Goal: Understand process/instructions: Learn how to perform a task or action

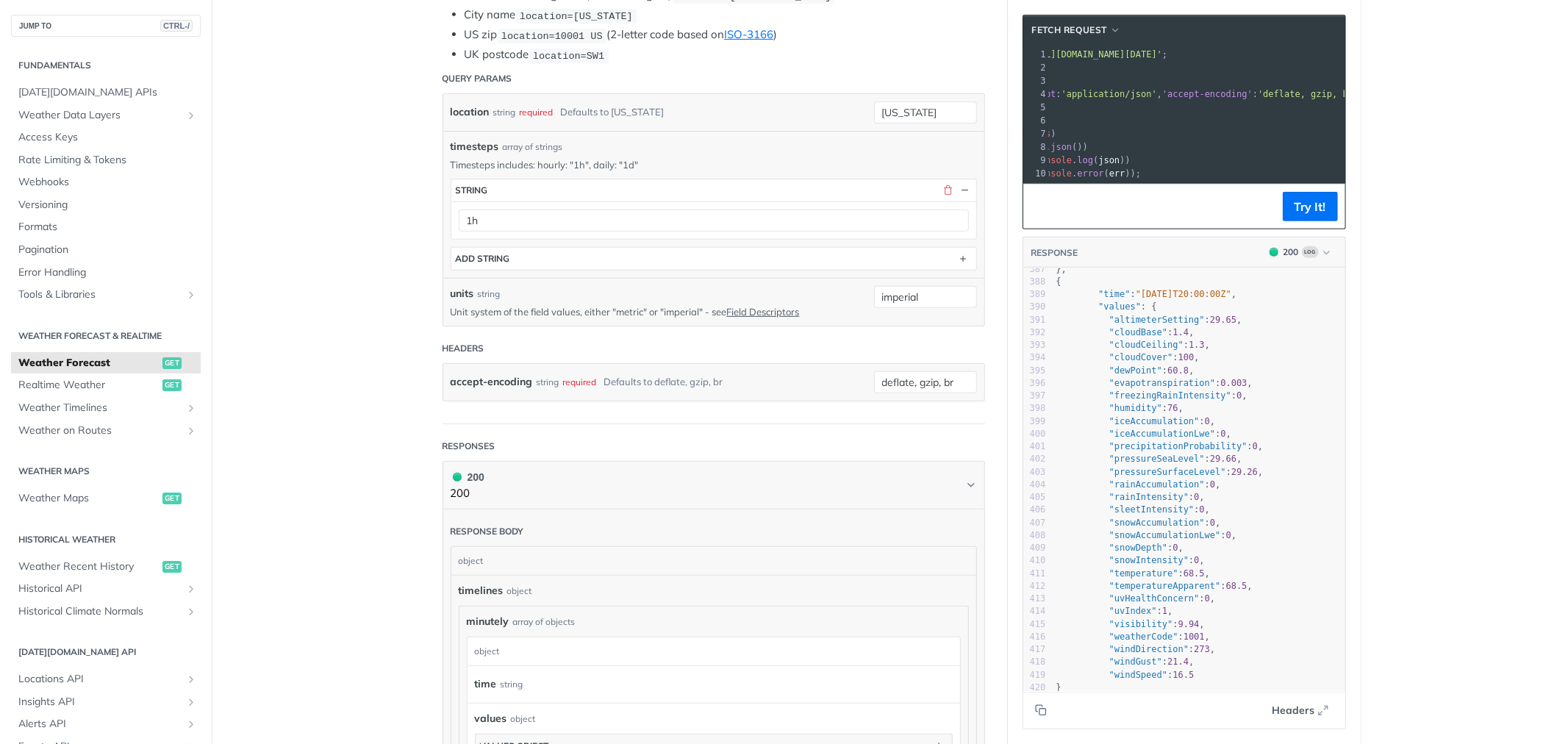
scroll to position [5635, 0]
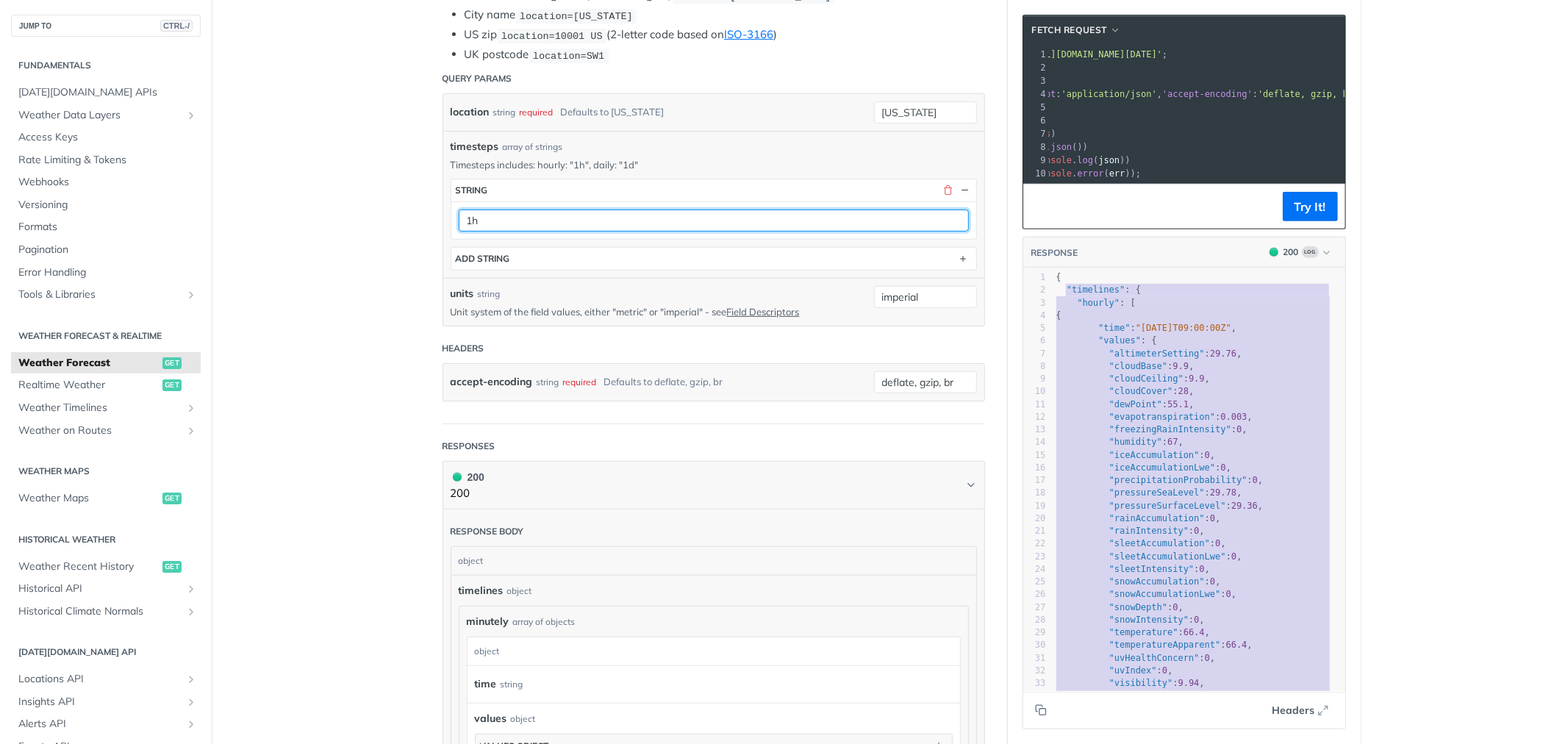
click at [550, 211] on input "1h" at bounding box center [713, 220] width 510 height 22
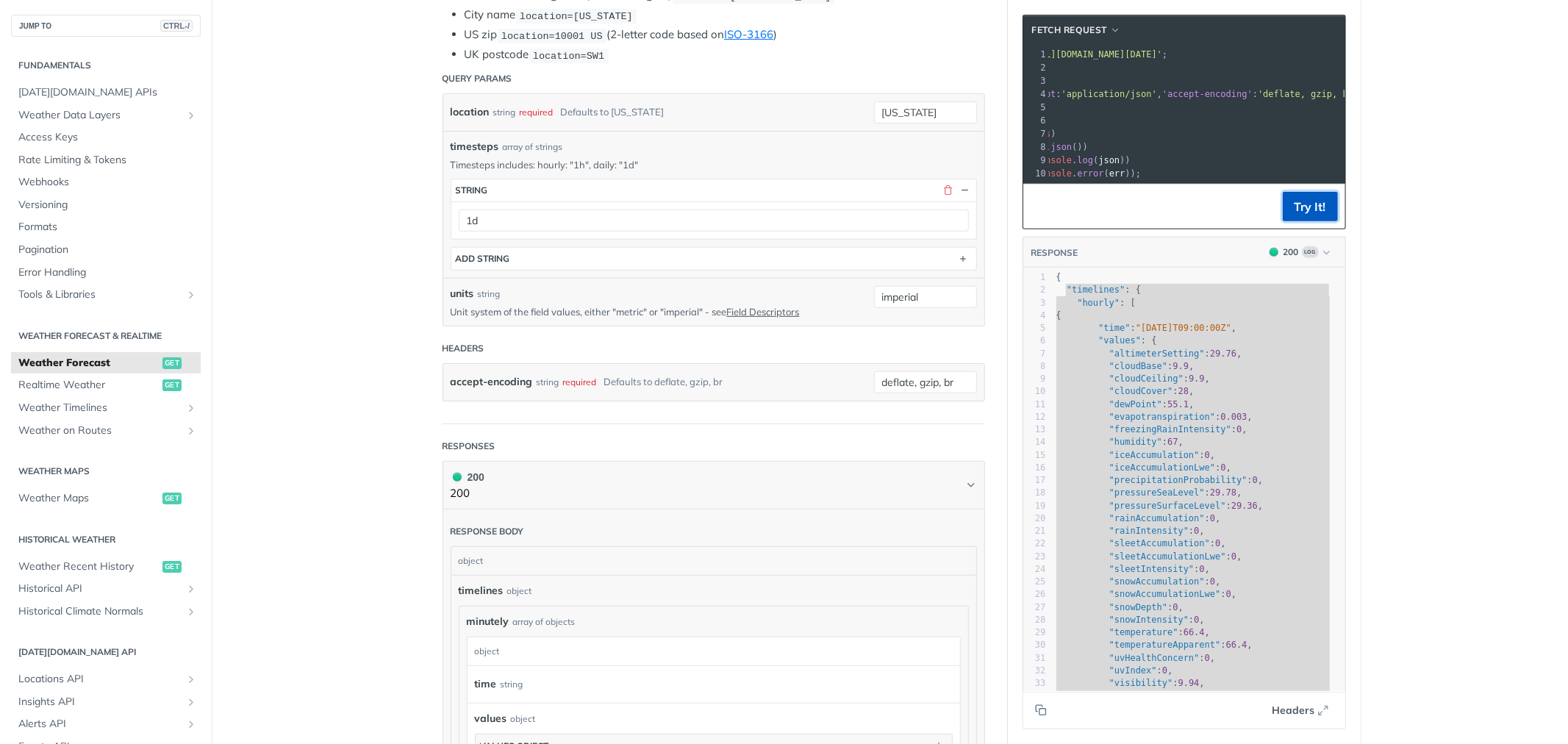
click at [1289, 211] on button "Try It!" at bounding box center [1309, 207] width 55 height 29
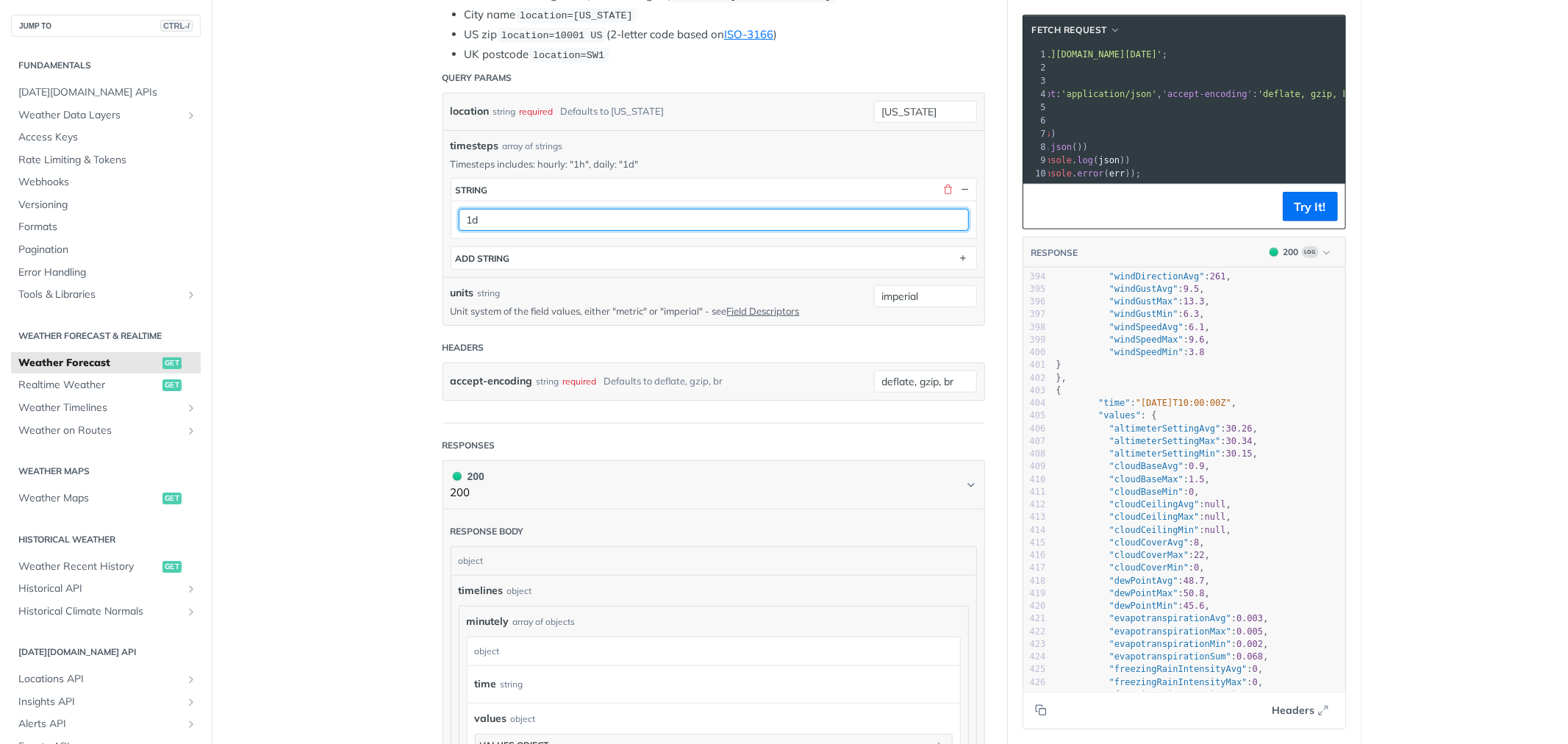
click at [508, 210] on input "1d" at bounding box center [713, 219] width 510 height 22
type input "1"
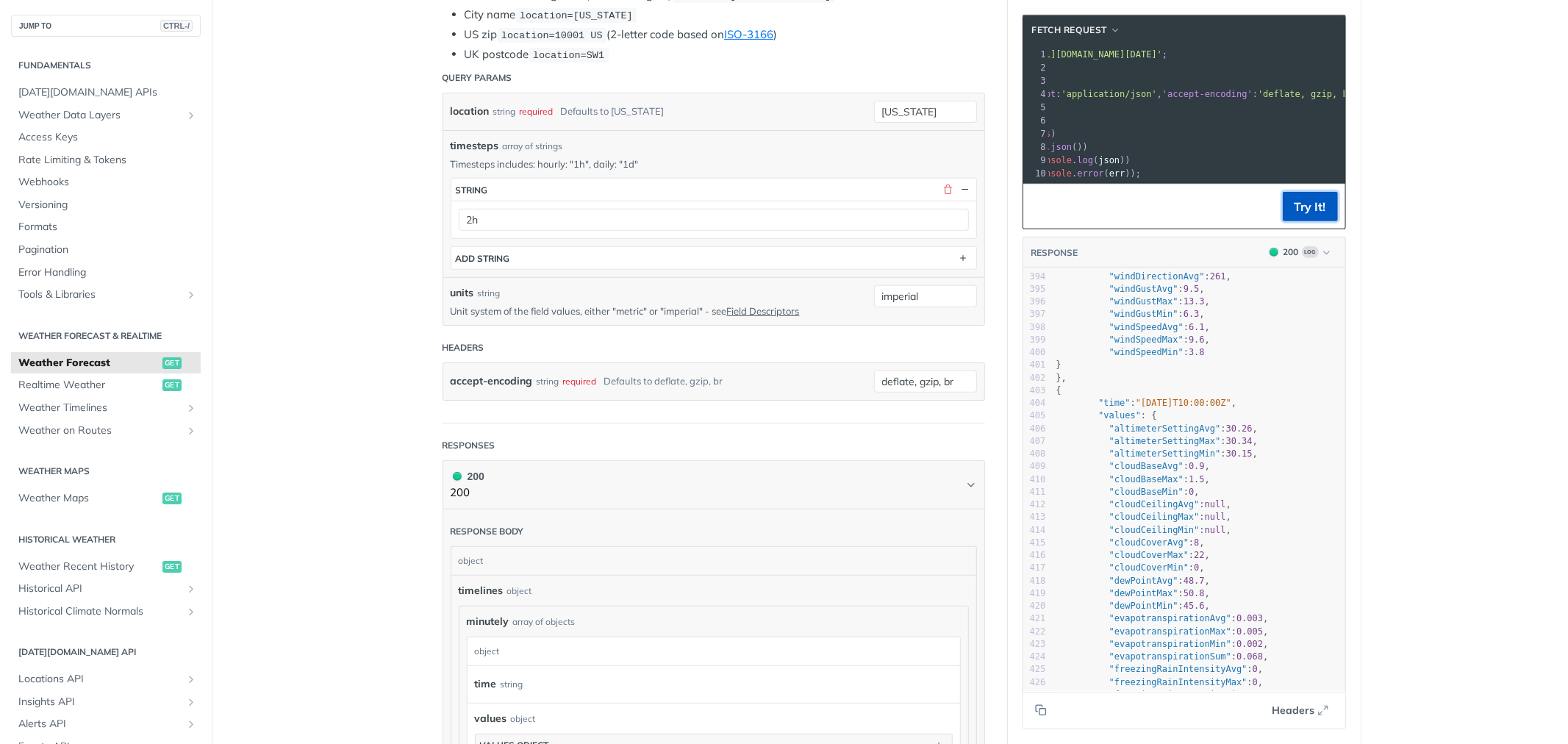
click at [1287, 217] on button "Try It!" at bounding box center [1309, 207] width 55 height 29
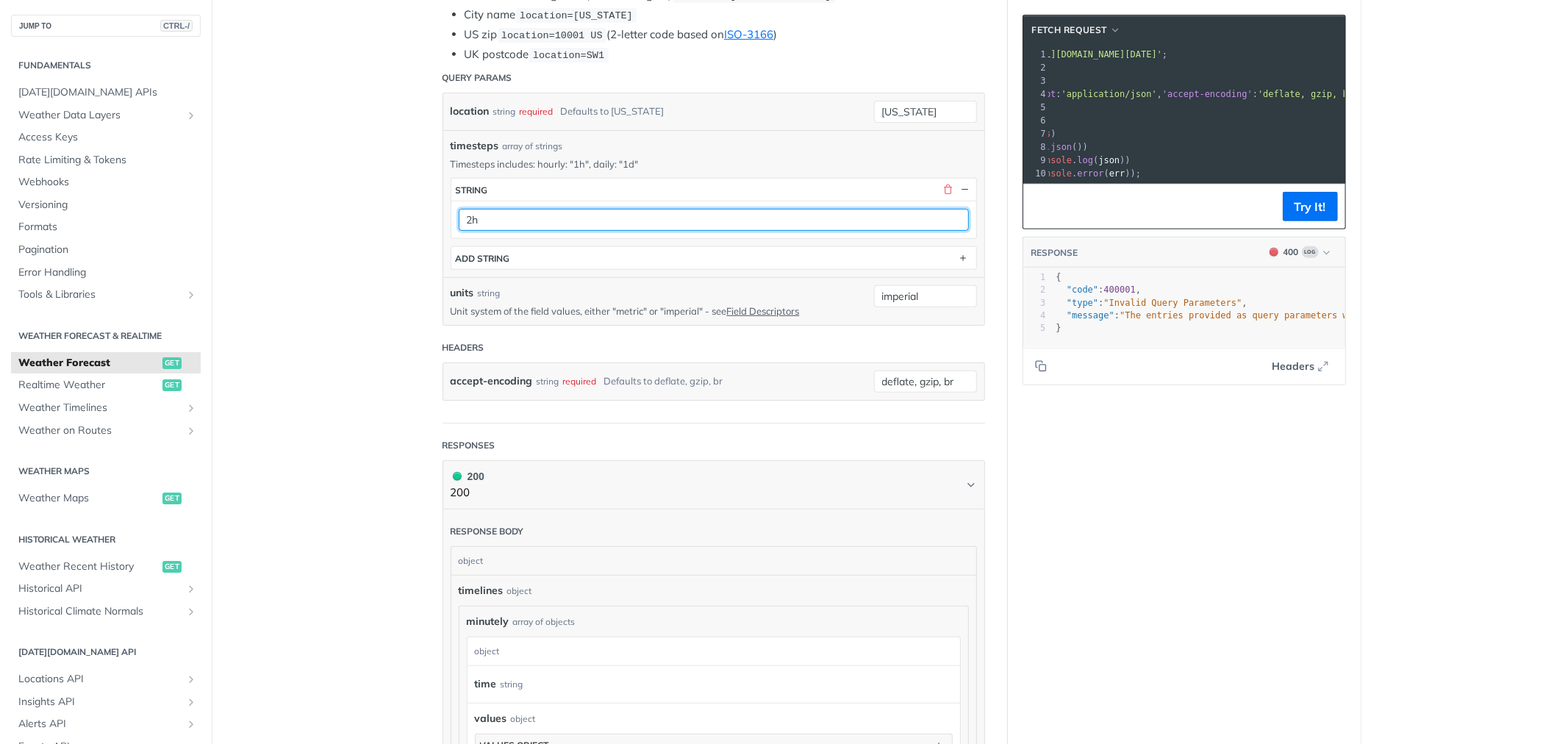
click at [569, 216] on input "2h" at bounding box center [713, 219] width 510 height 22
type input "2"
type input "1h"
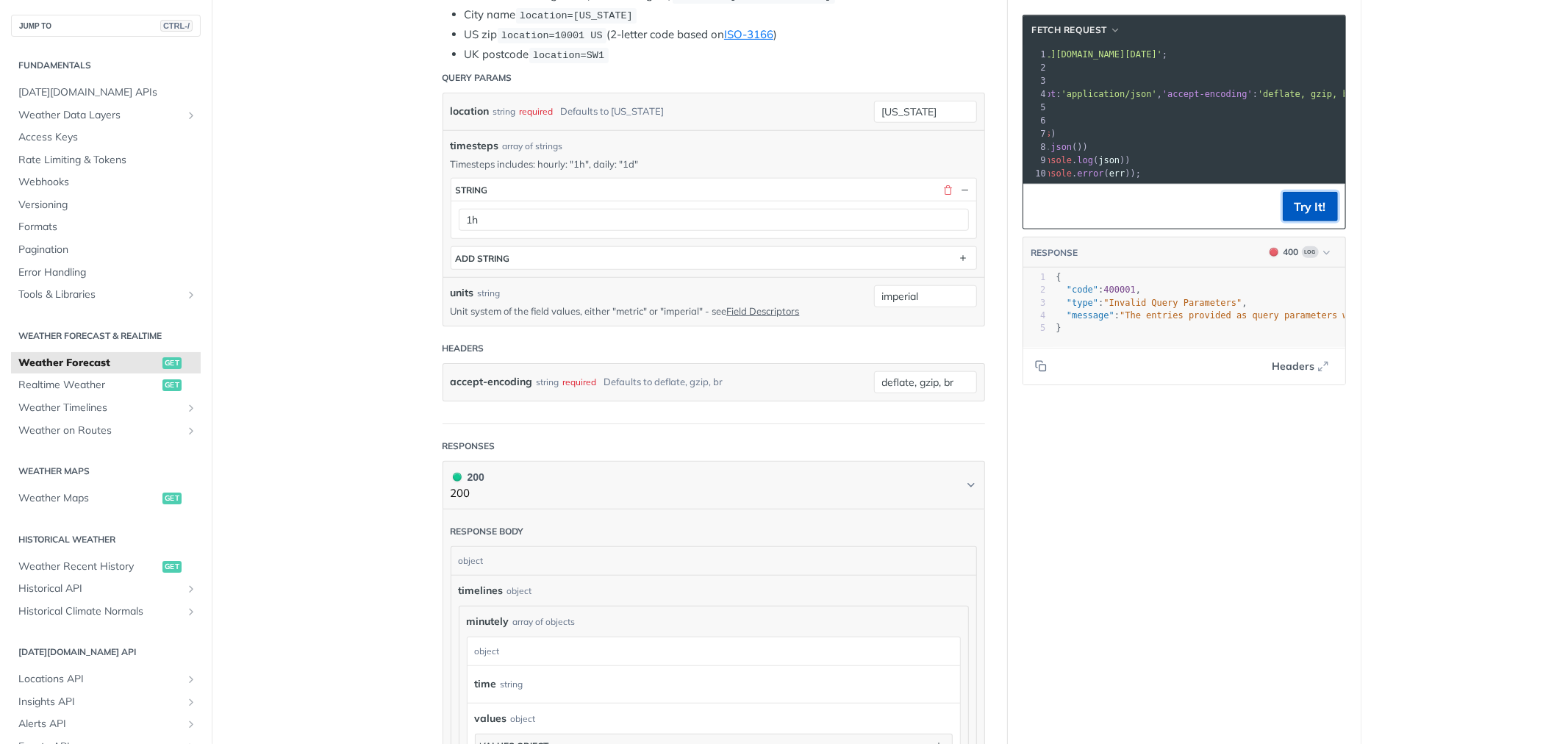
click at [1282, 221] on button "Try It!" at bounding box center [1309, 207] width 55 height 29
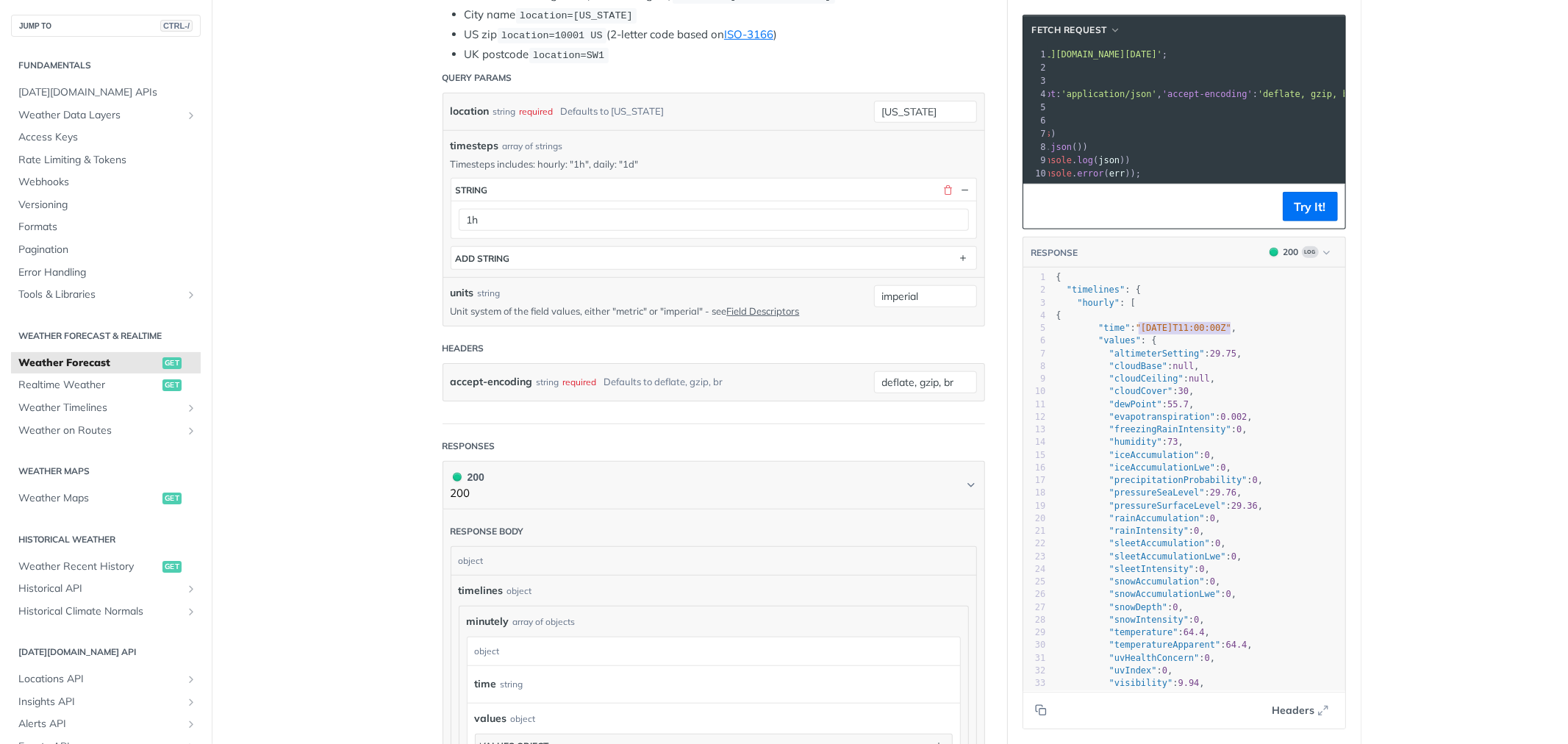
type textarea "[DATE]T11:00:00Z"
drag, startPoint x: 1132, startPoint y: 339, endPoint x: 1228, endPoint y: 339, distance: 96.0
click at [1228, 333] on span ""[DATE]T11:00:00Z"" at bounding box center [1183, 327] width 96 height 11
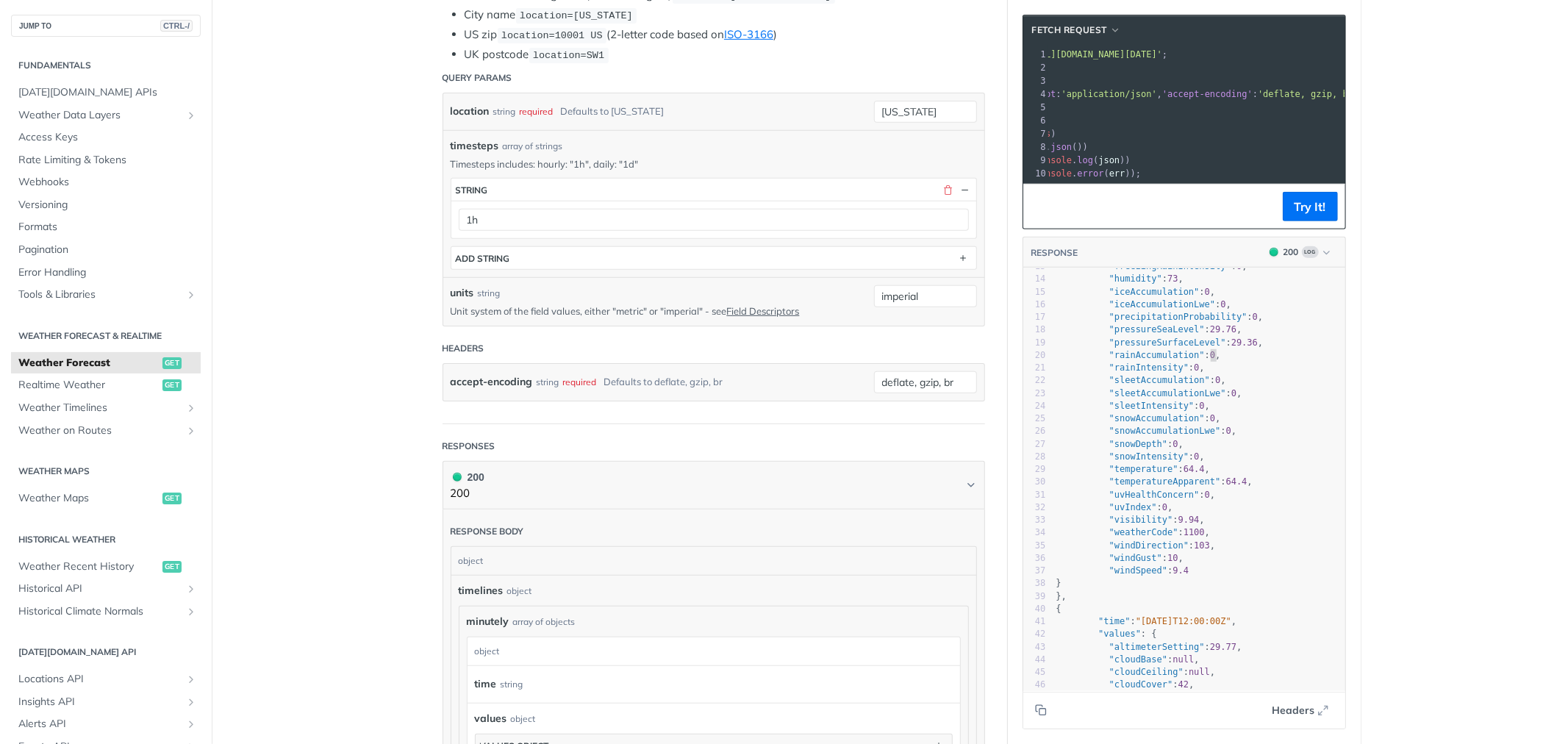
click at [1203, 360] on span ""rainAccumulation" : 0 ," at bounding box center [1139, 355] width 165 height 11
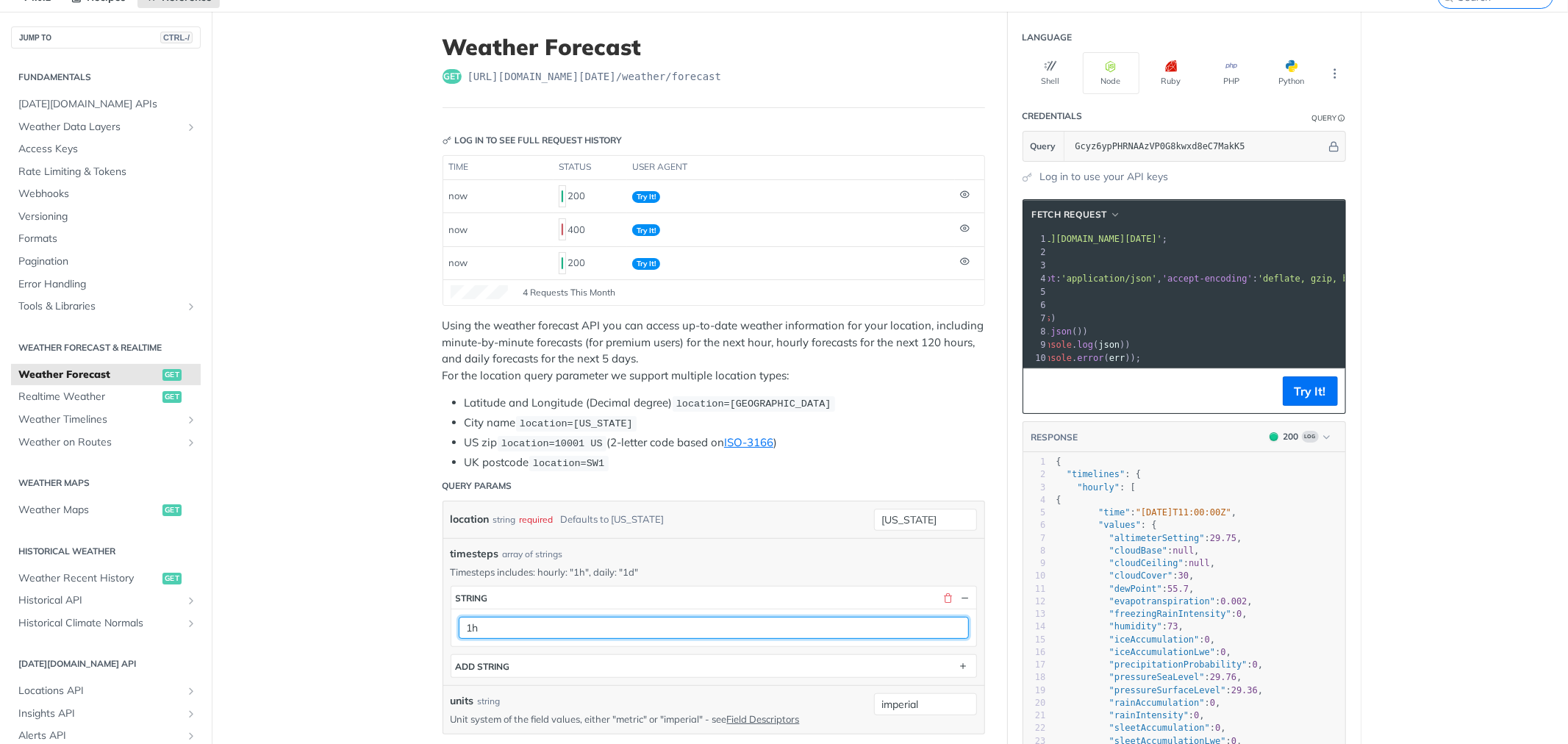
click at [495, 625] on input "1h" at bounding box center [713, 627] width 510 height 22
click at [1301, 427] on section "fetch Request xxxxxxxxxx 1 const url = '[URL][DOMAIN_NAME][DATE]' ; 2 const opt…" at bounding box center [1184, 556] width 353 height 744
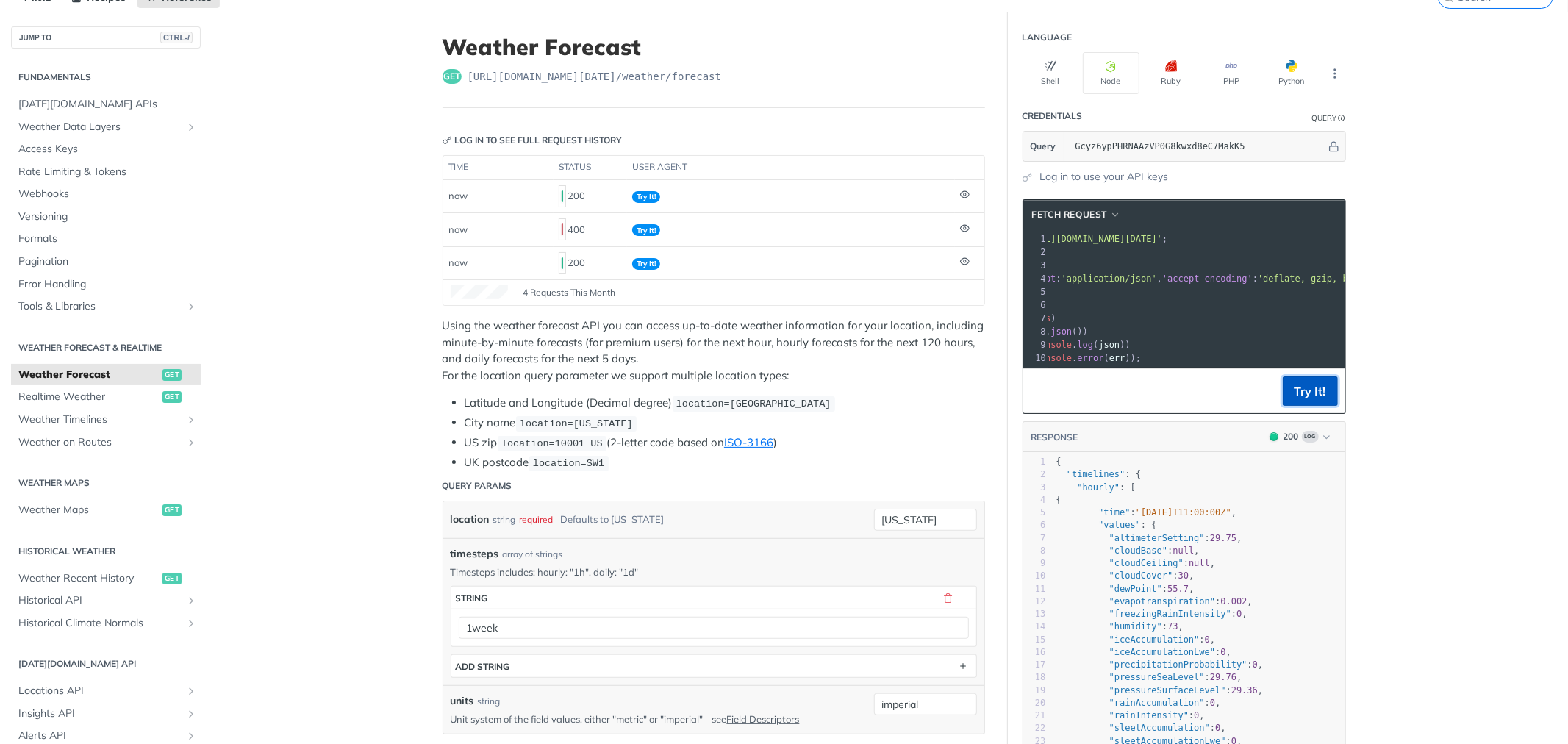
click at [1299, 397] on button "Try It!" at bounding box center [1309, 391] width 55 height 29
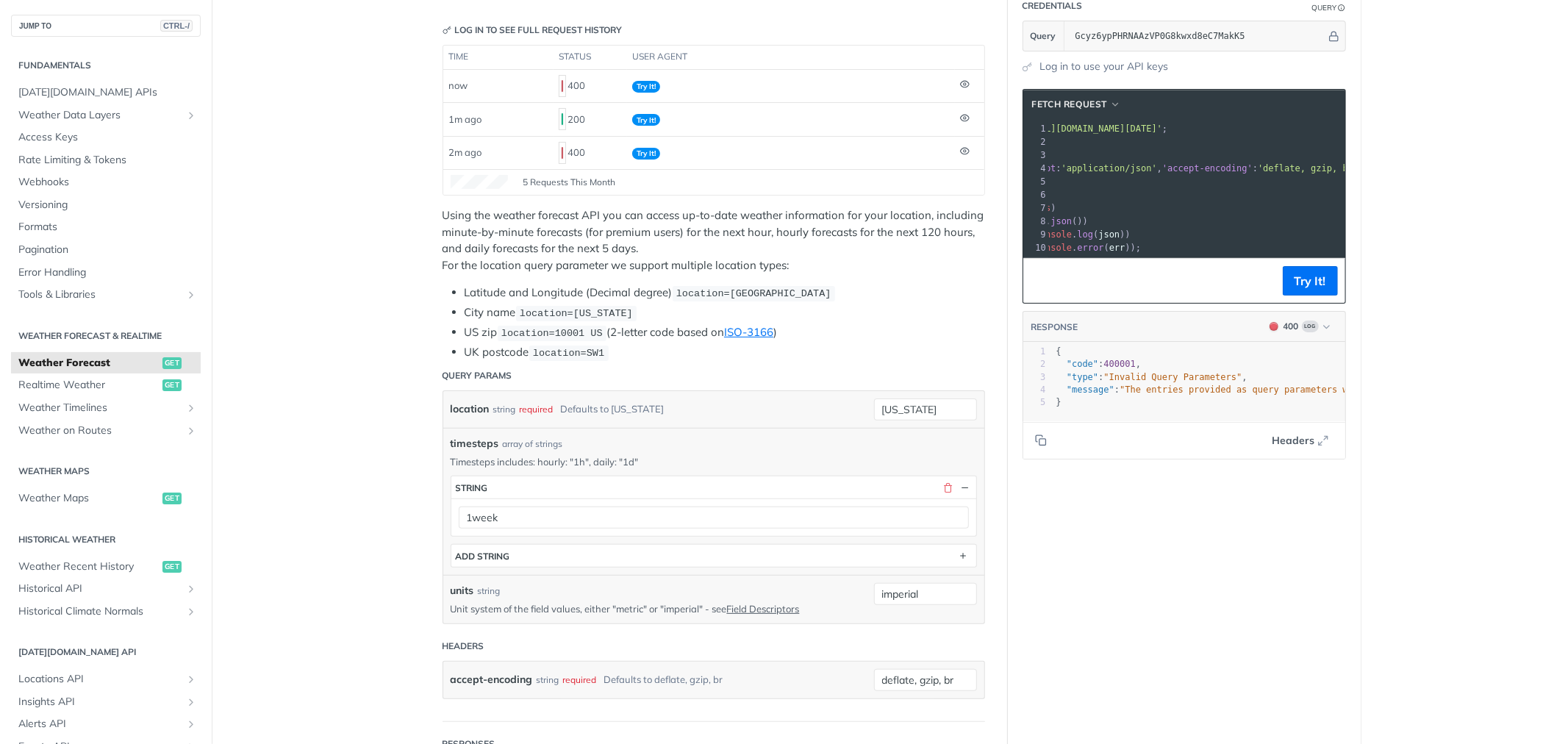
scroll to position [82, 0]
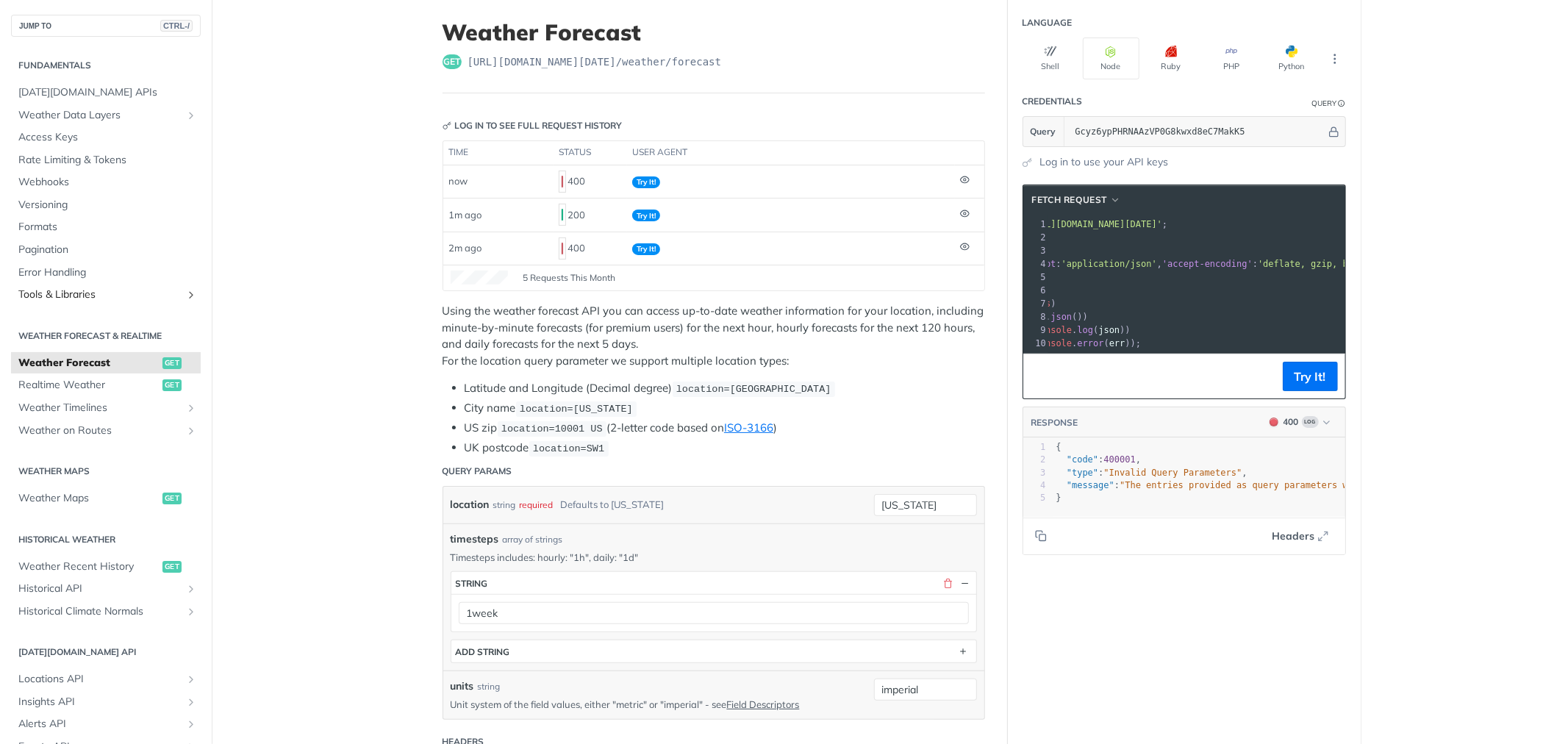
click at [185, 294] on icon "Show subpages for Tools & Libraries" at bounding box center [191, 294] width 12 height 12
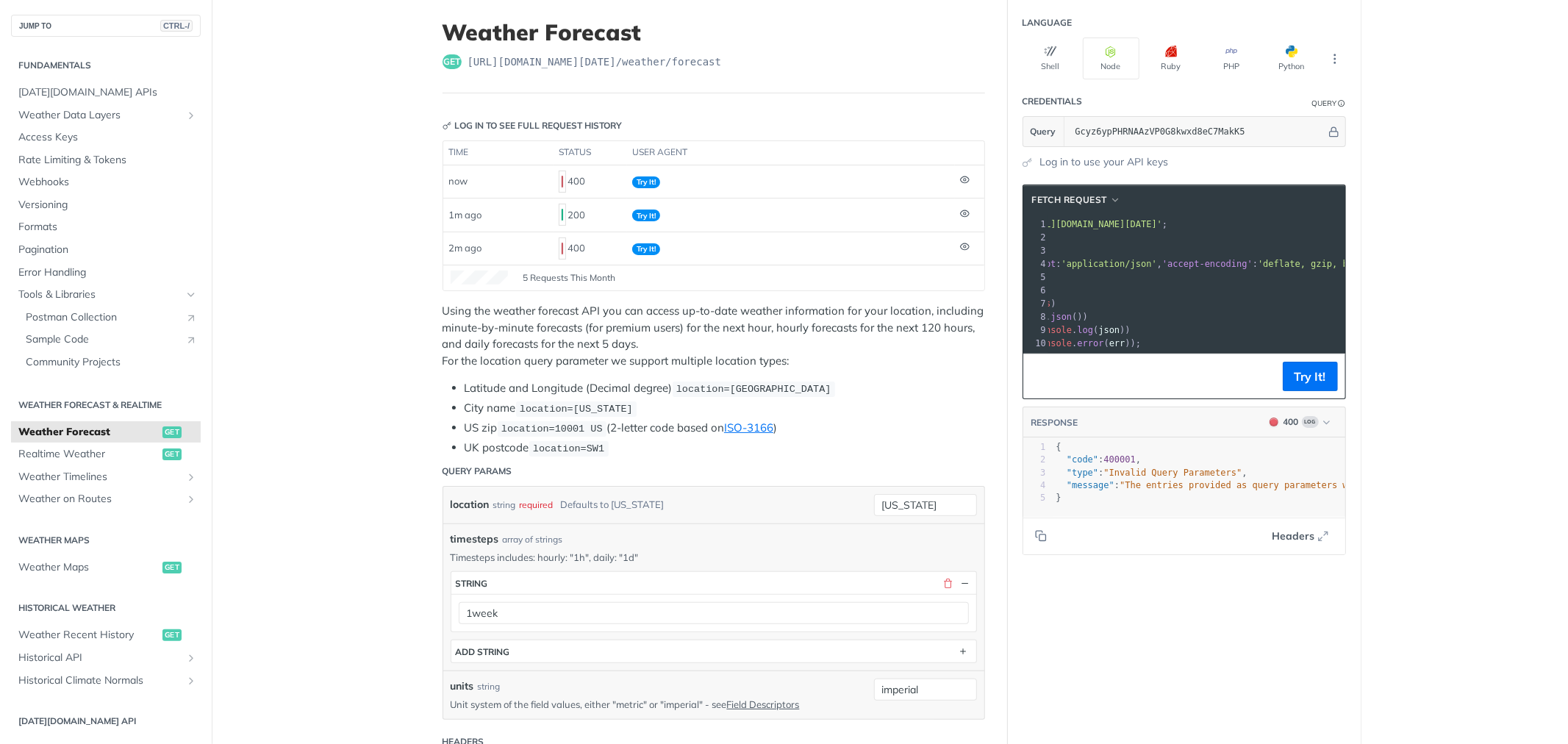
click at [185, 294] on icon "Hide subpages for Tools & Libraries" at bounding box center [191, 294] width 12 height 12
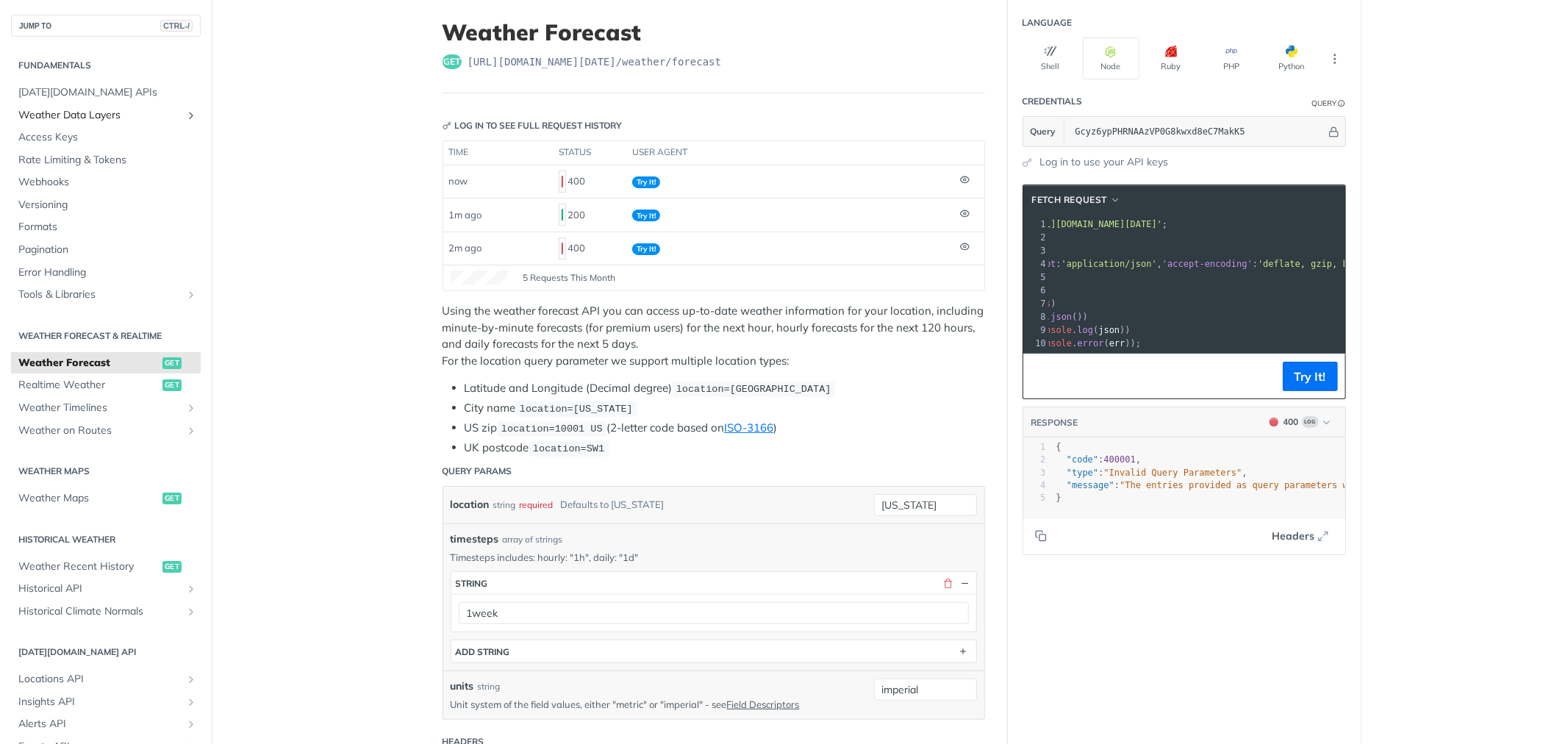
click at [185, 116] on icon "Show subpages for Weather Data Layers" at bounding box center [191, 115] width 12 height 12
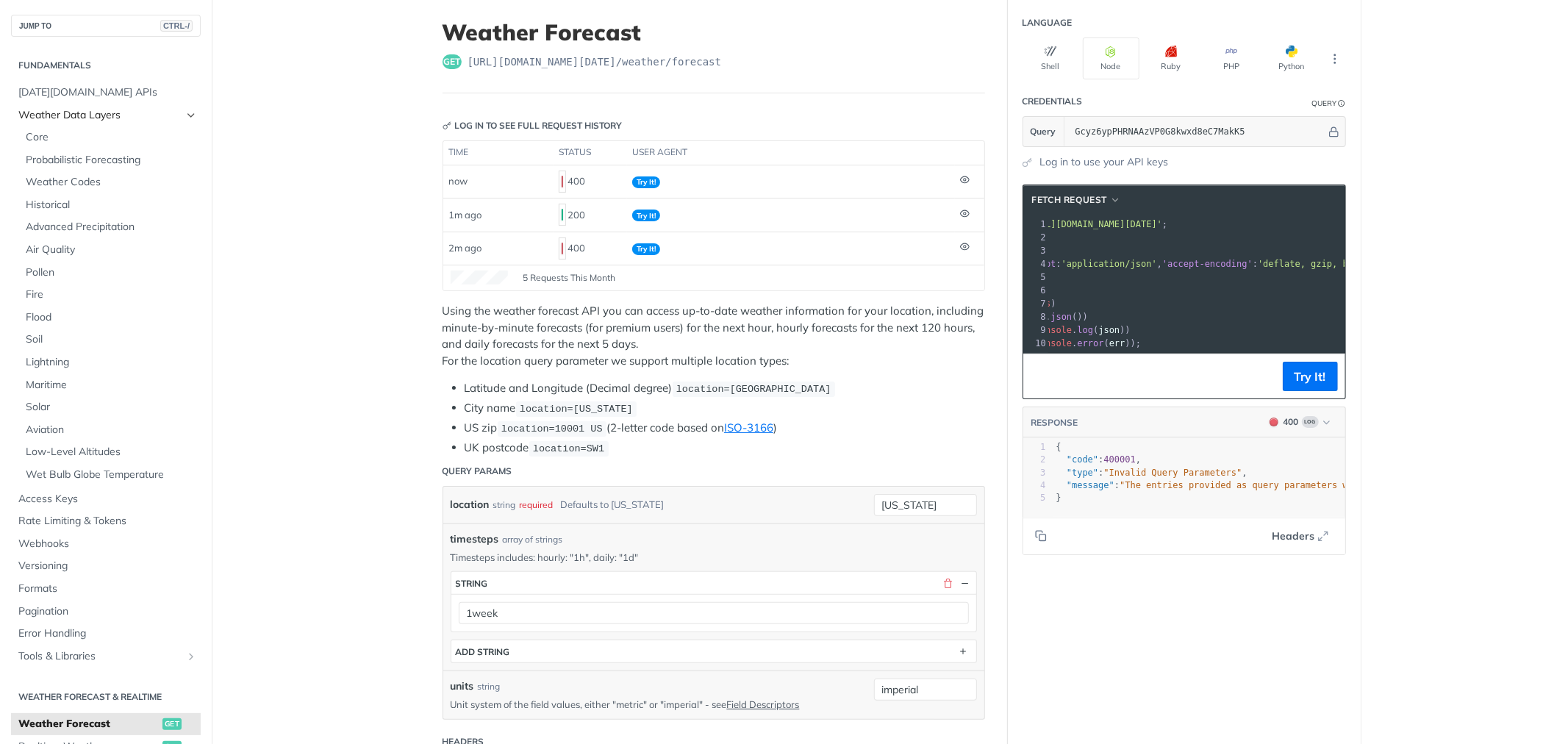
click at [185, 116] on icon "Hide subpages for Weather Data Layers" at bounding box center [191, 115] width 12 height 12
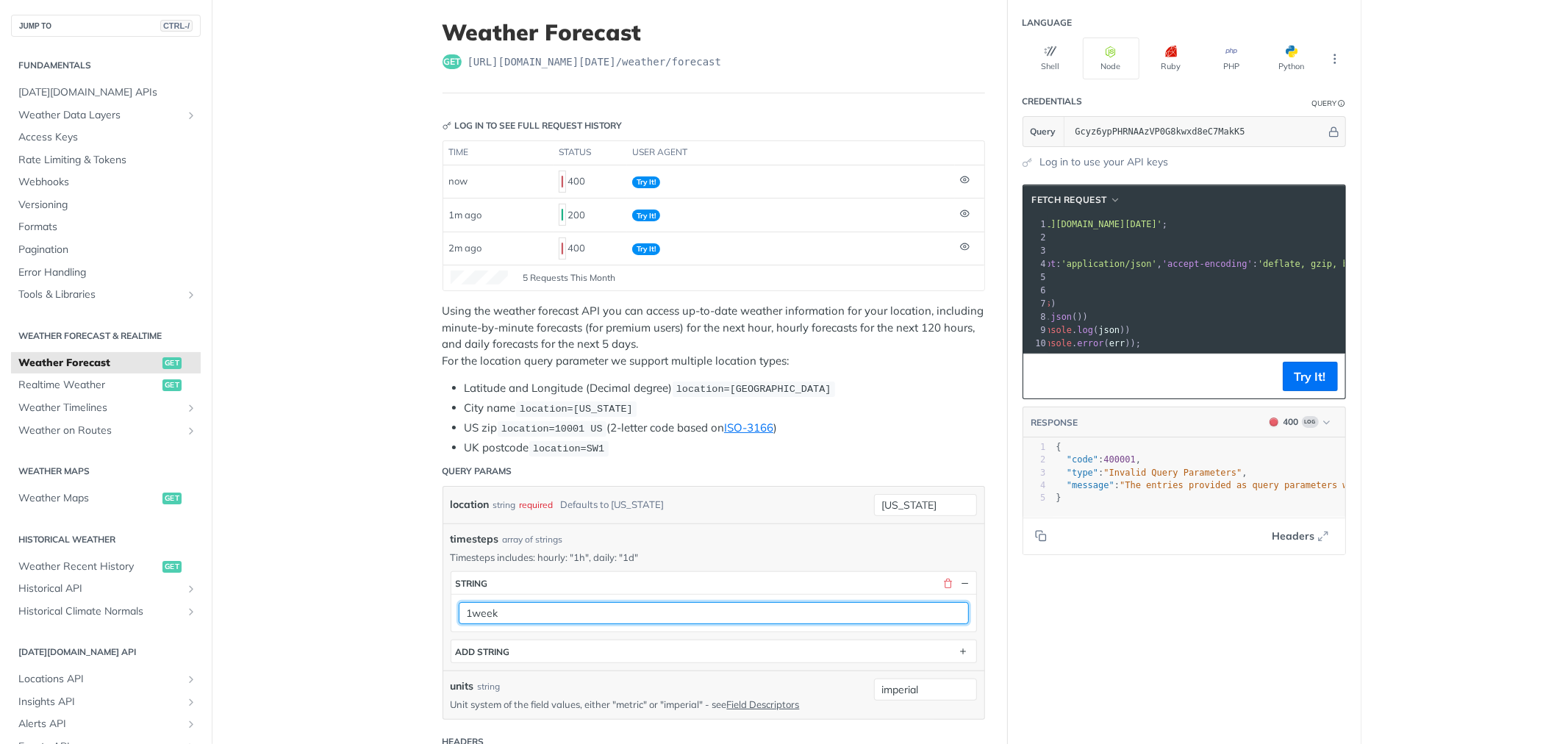
click at [526, 615] on input "1week" at bounding box center [713, 613] width 510 height 22
type input "1"
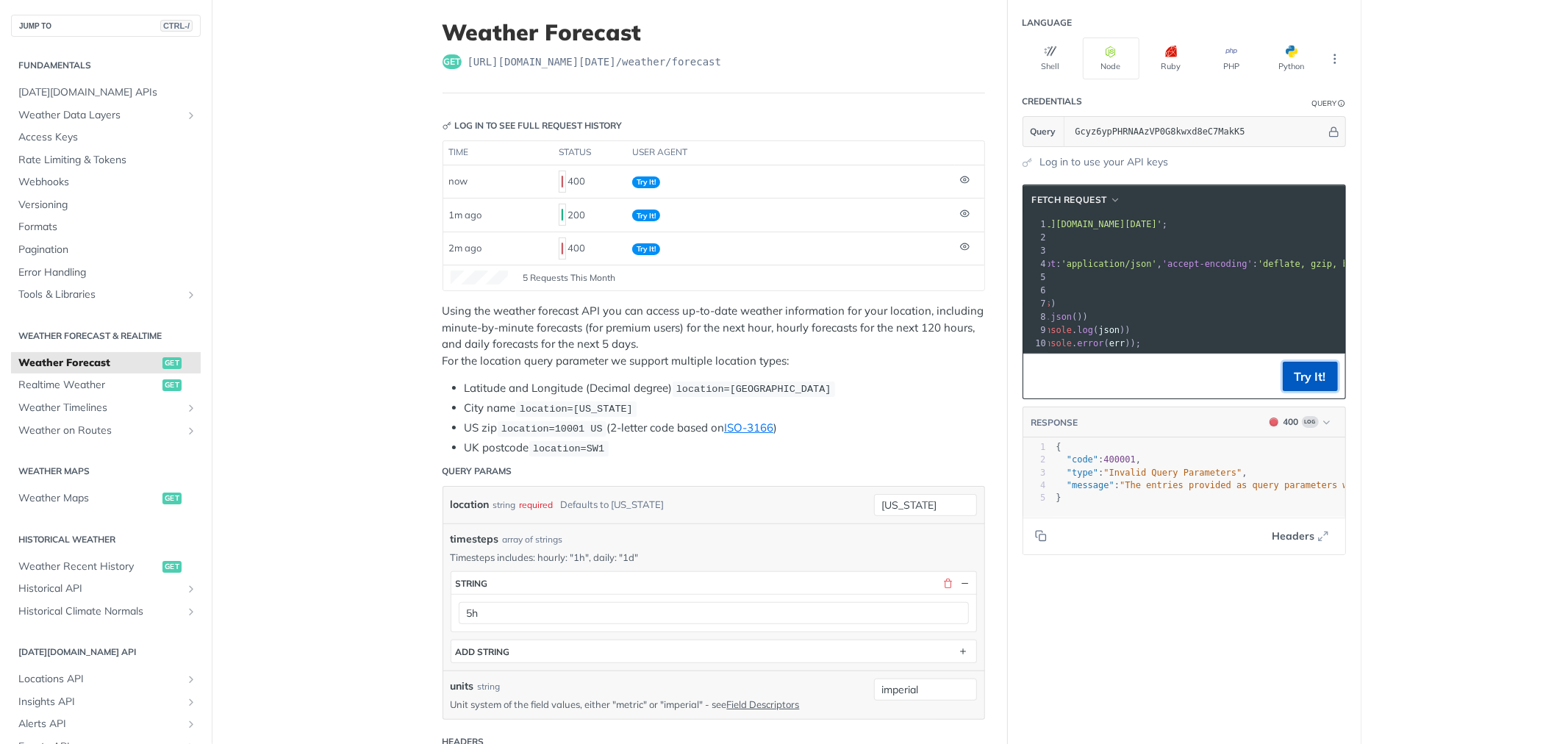
click at [1294, 391] on button "Try It!" at bounding box center [1309, 376] width 55 height 29
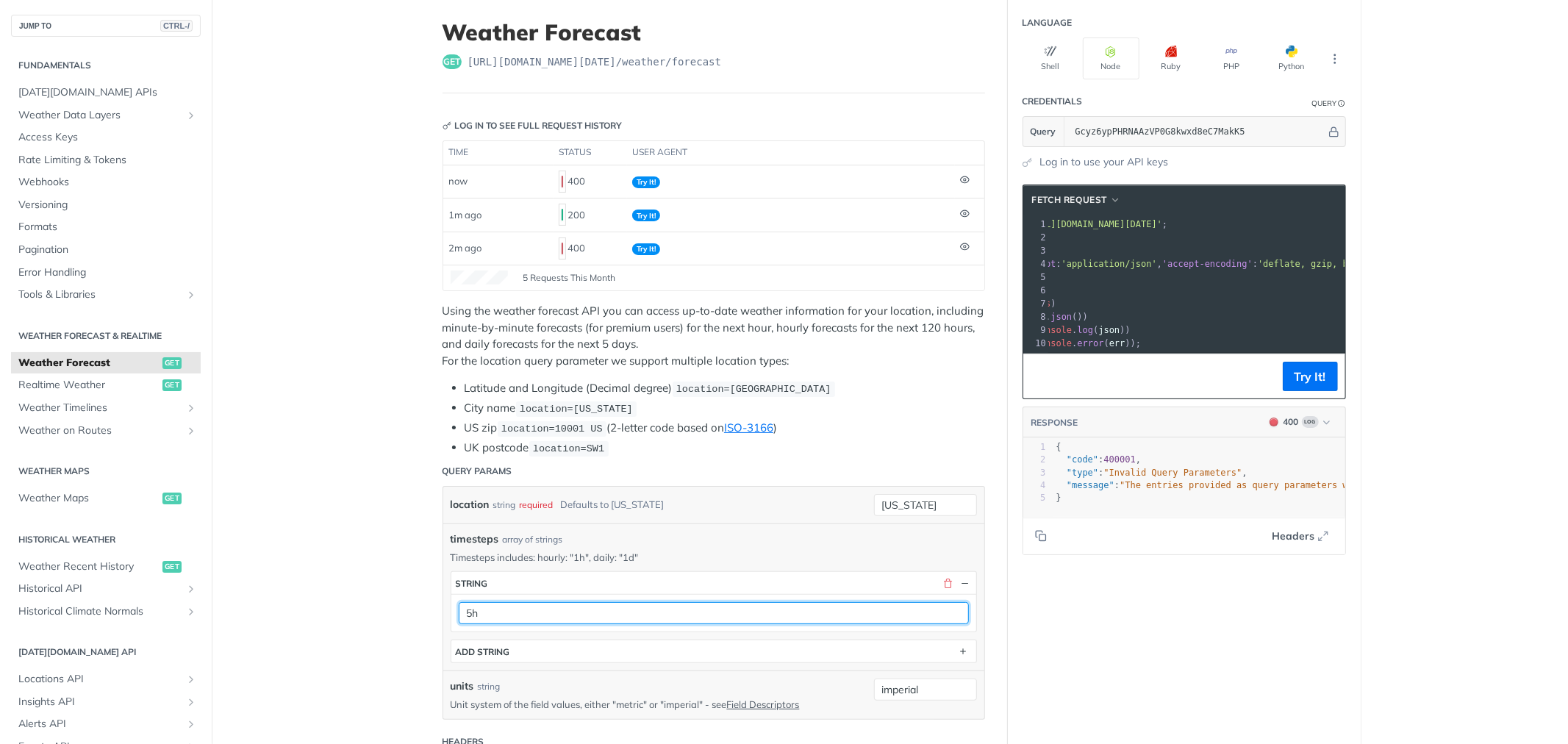
click at [471, 608] on input "5h" at bounding box center [713, 613] width 510 height 22
type input "5"
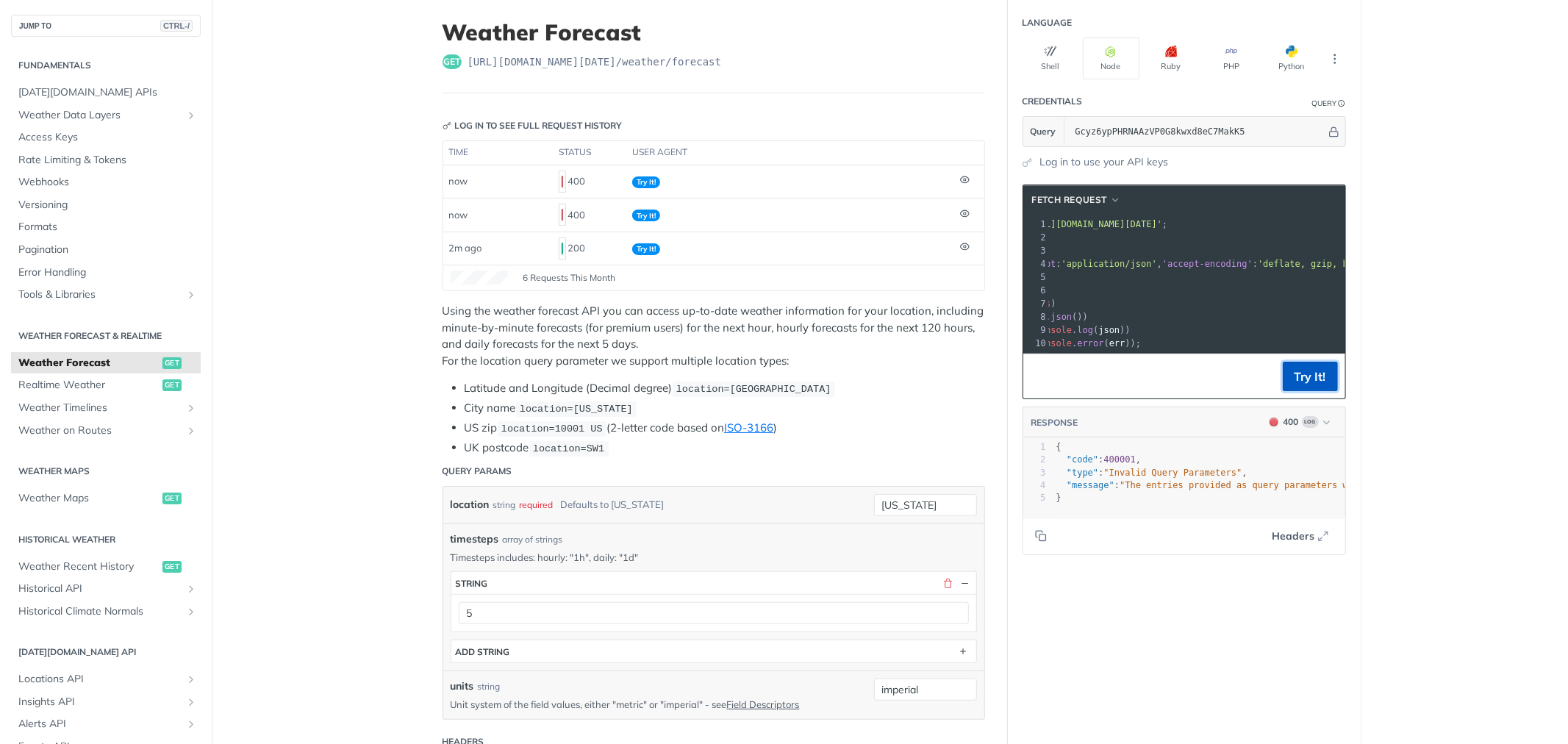
click at [1308, 391] on button "Try It!" at bounding box center [1309, 376] width 55 height 29
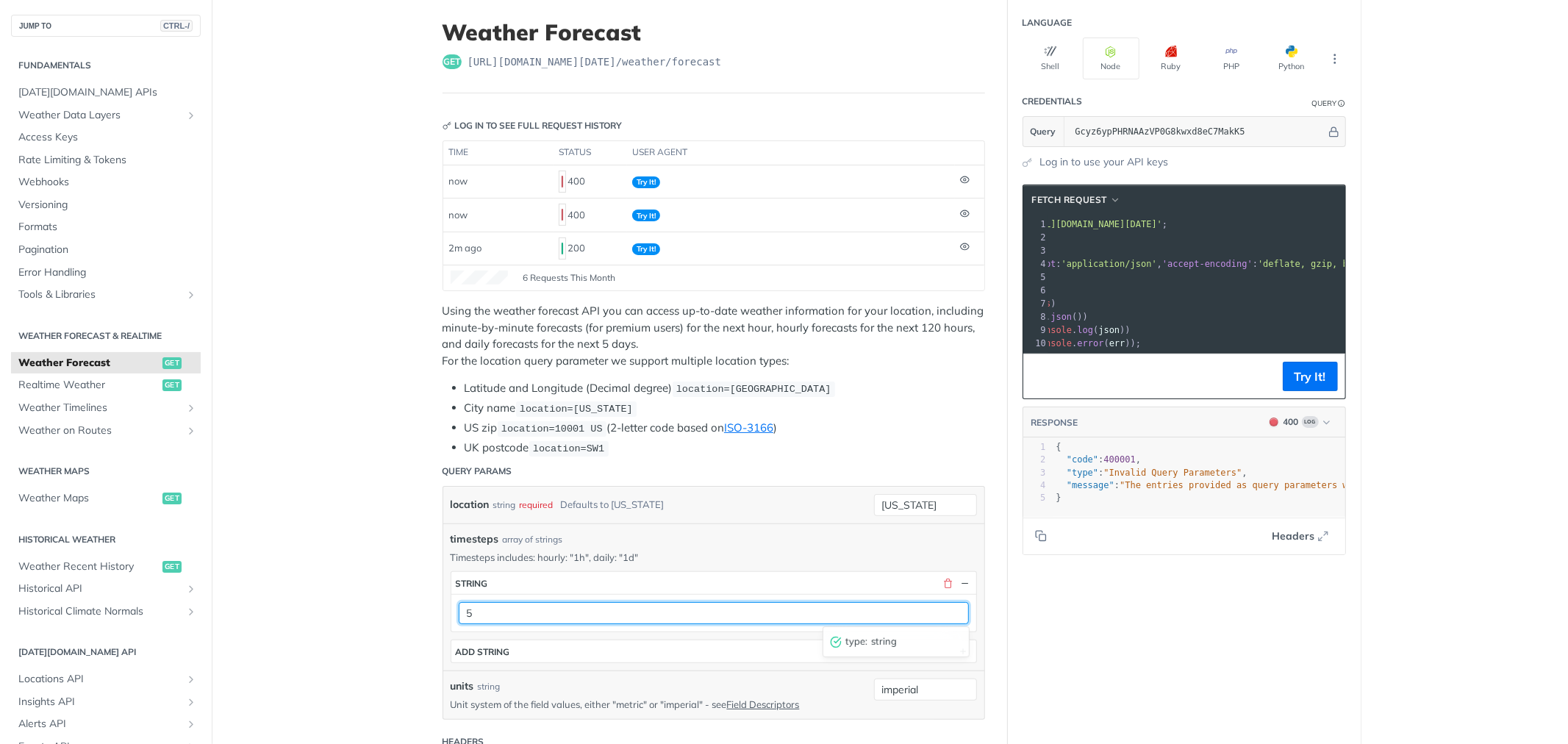
click at [571, 609] on input "5" at bounding box center [713, 613] width 510 height 22
type input "1h"
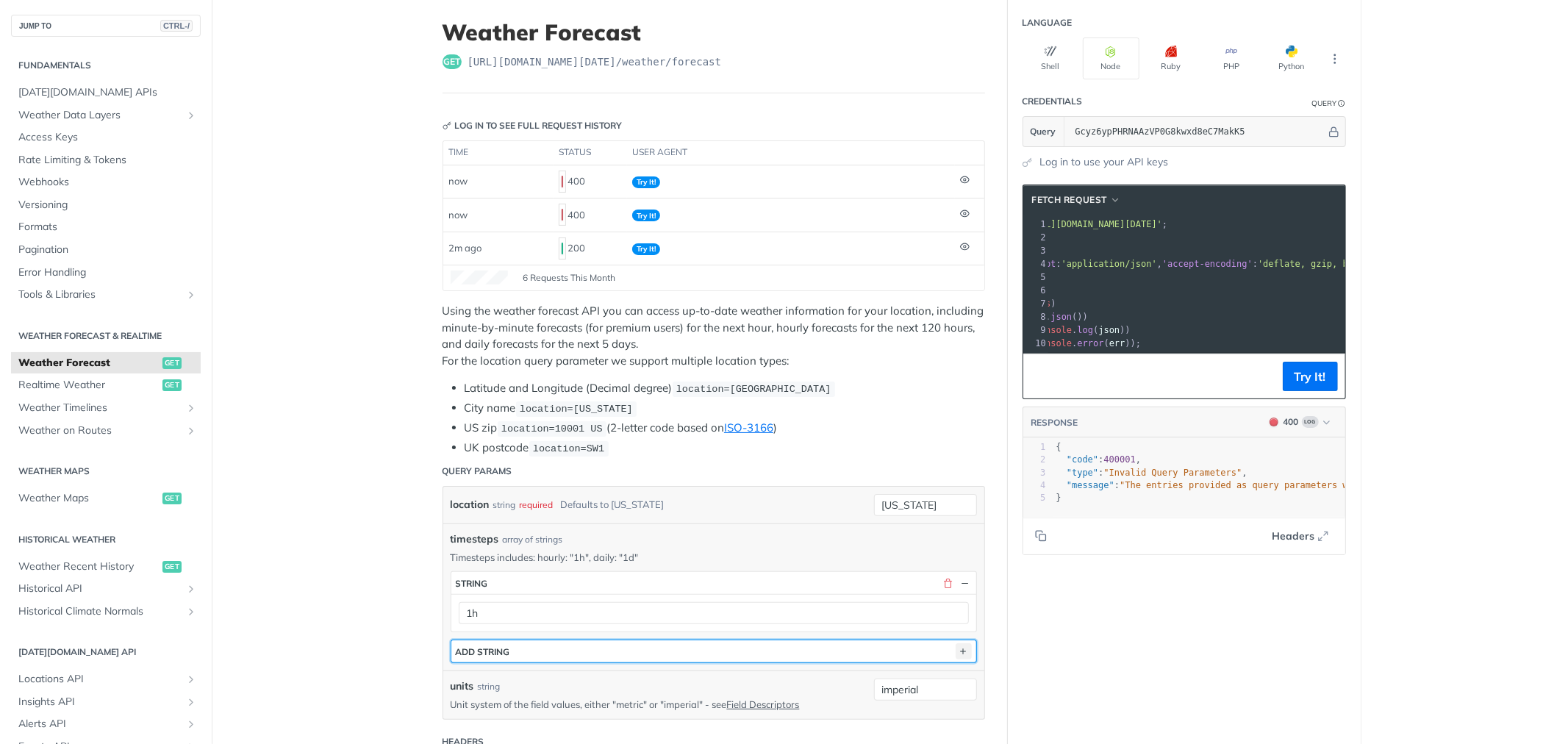
click at [957, 648] on icon "button" at bounding box center [963, 651] width 16 height 16
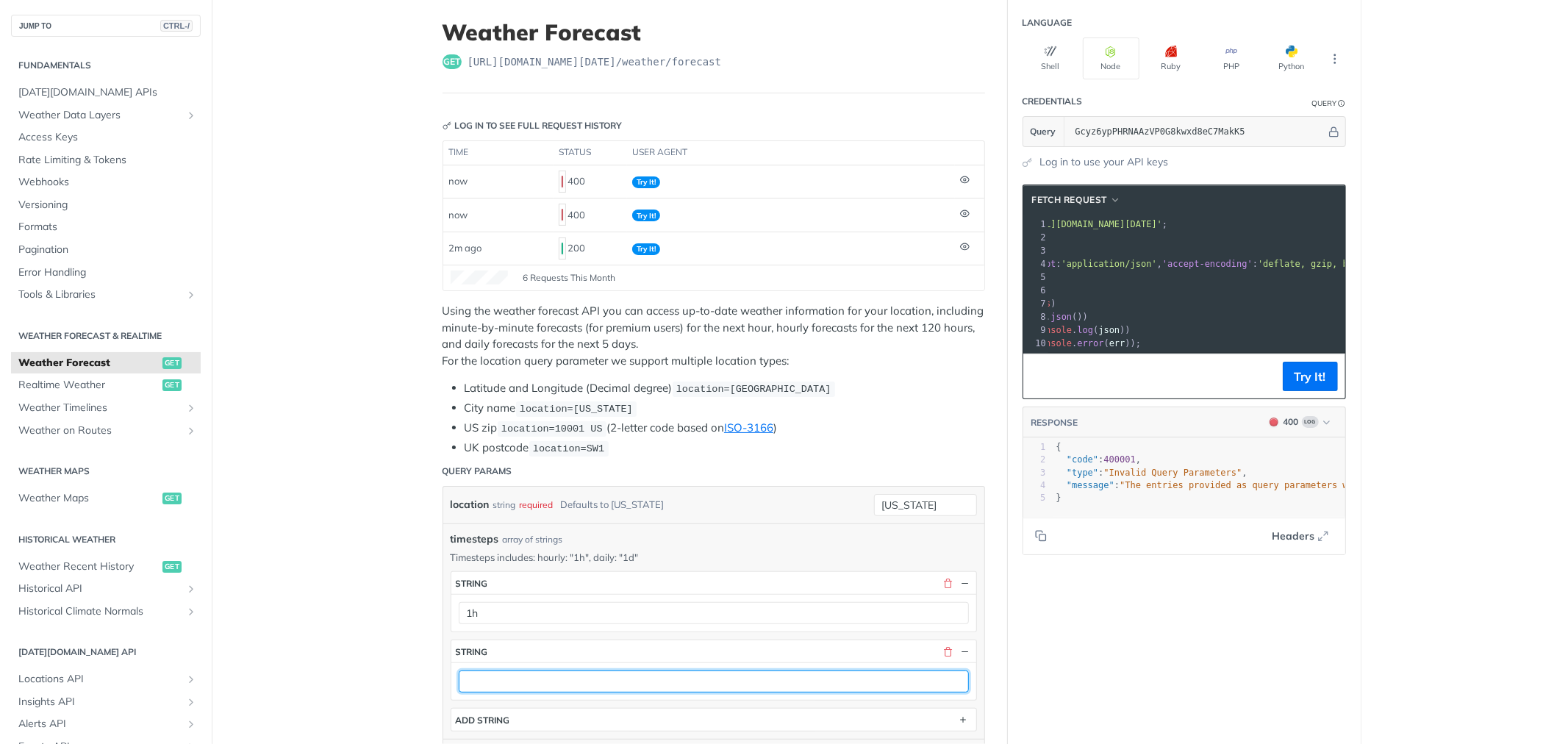
click at [582, 683] on input "text" at bounding box center [713, 681] width 510 height 22
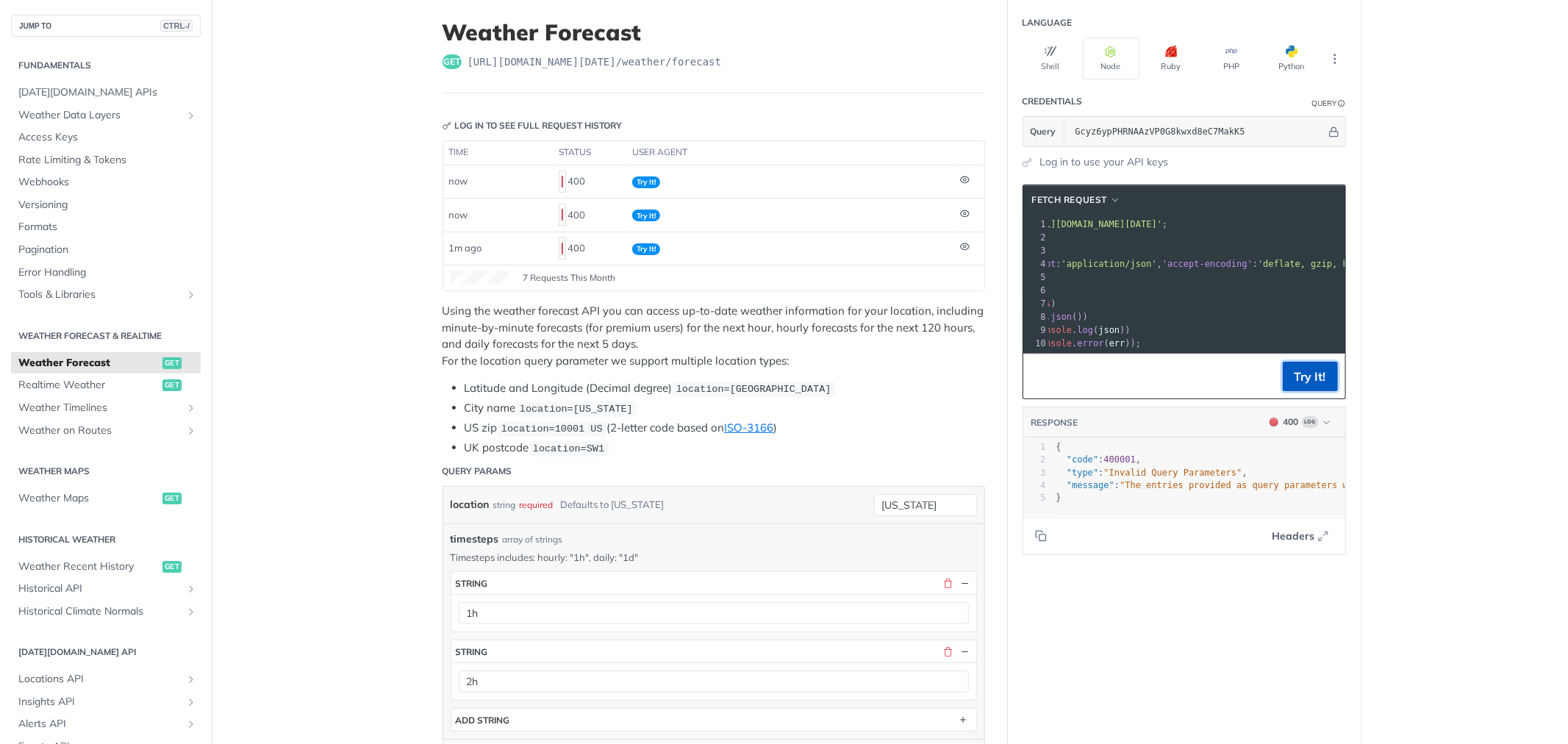
click at [1282, 388] on button "Try It!" at bounding box center [1309, 376] width 55 height 29
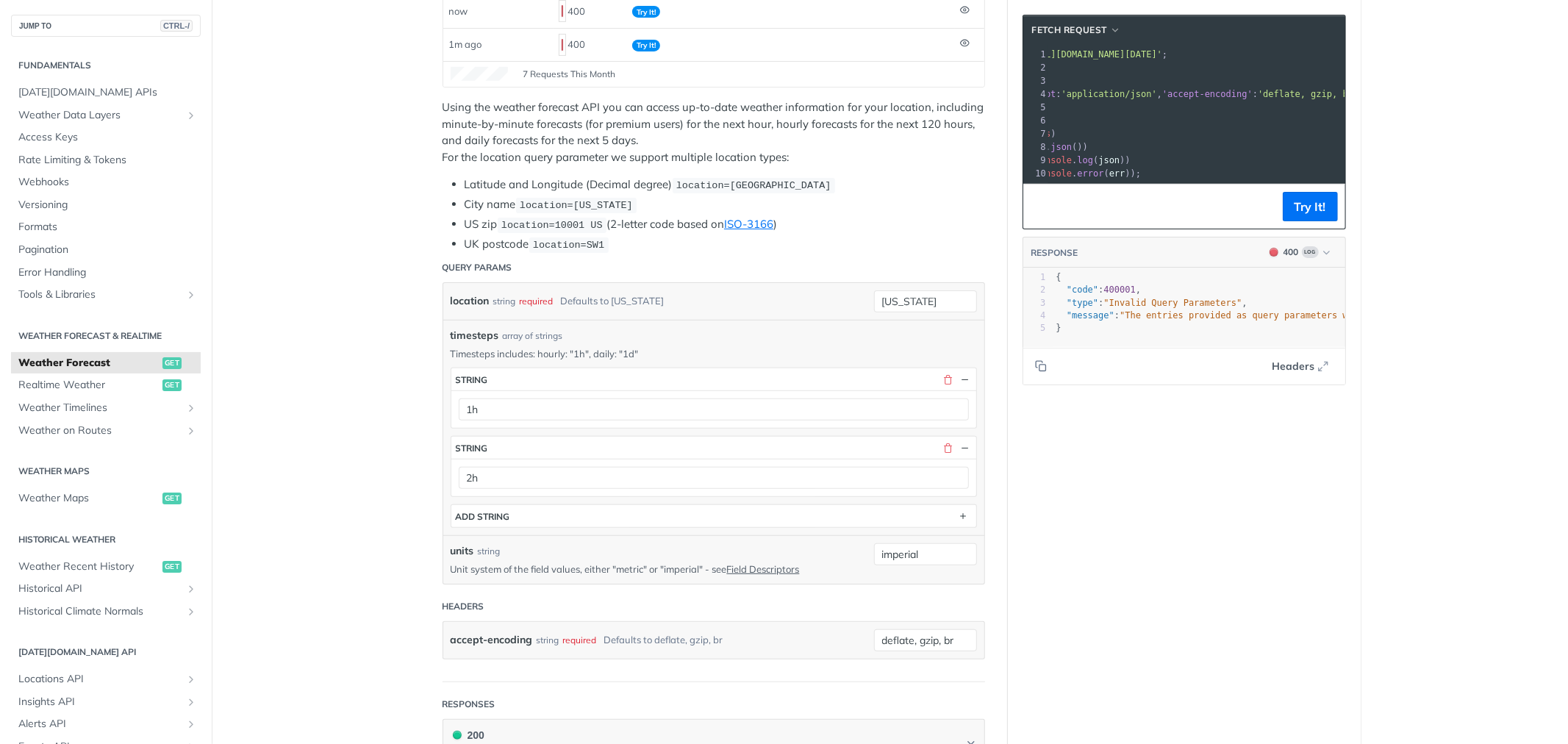
scroll to position [326, 0]
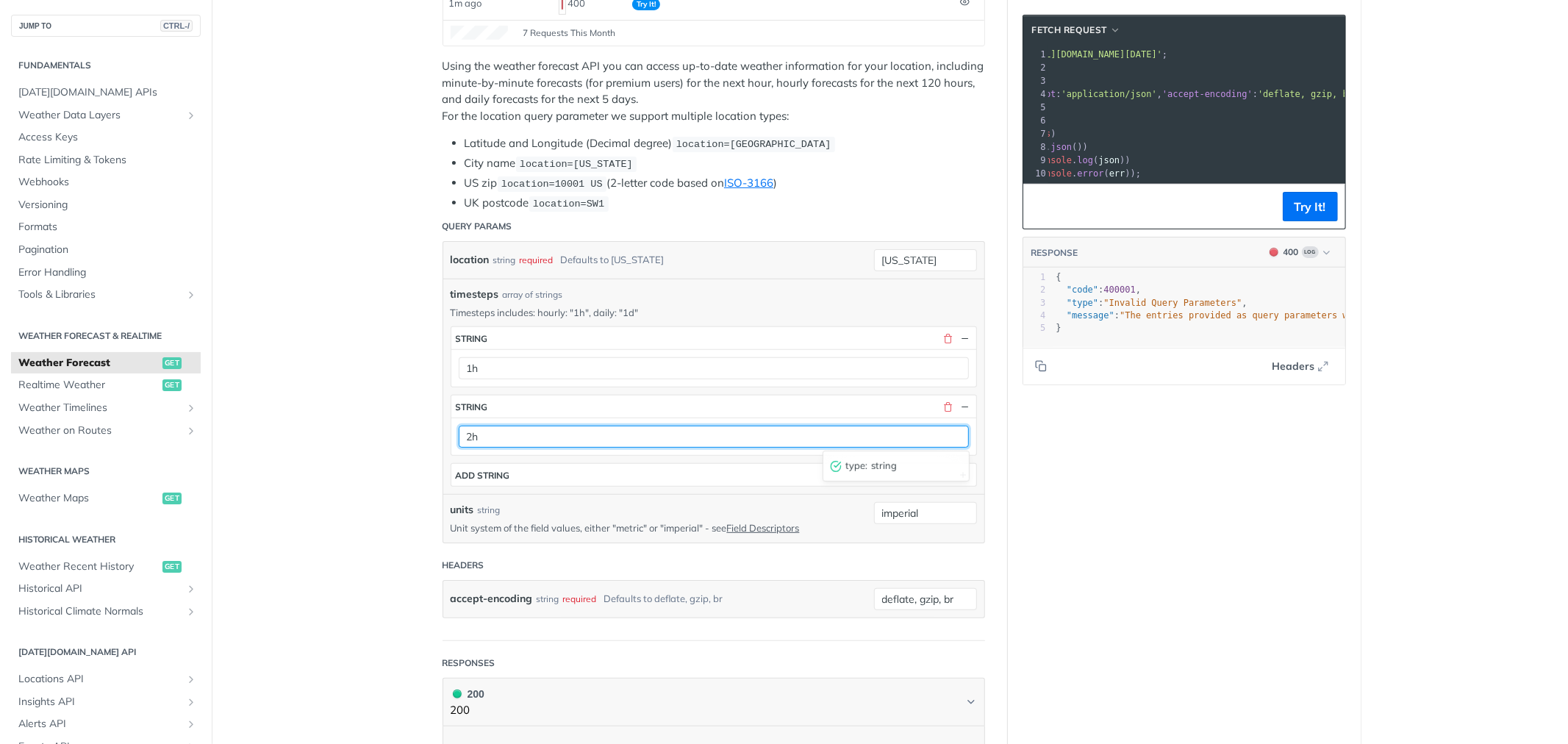
click at [496, 436] on input "2h" at bounding box center [713, 436] width 510 height 22
type input "2"
type input "1d"
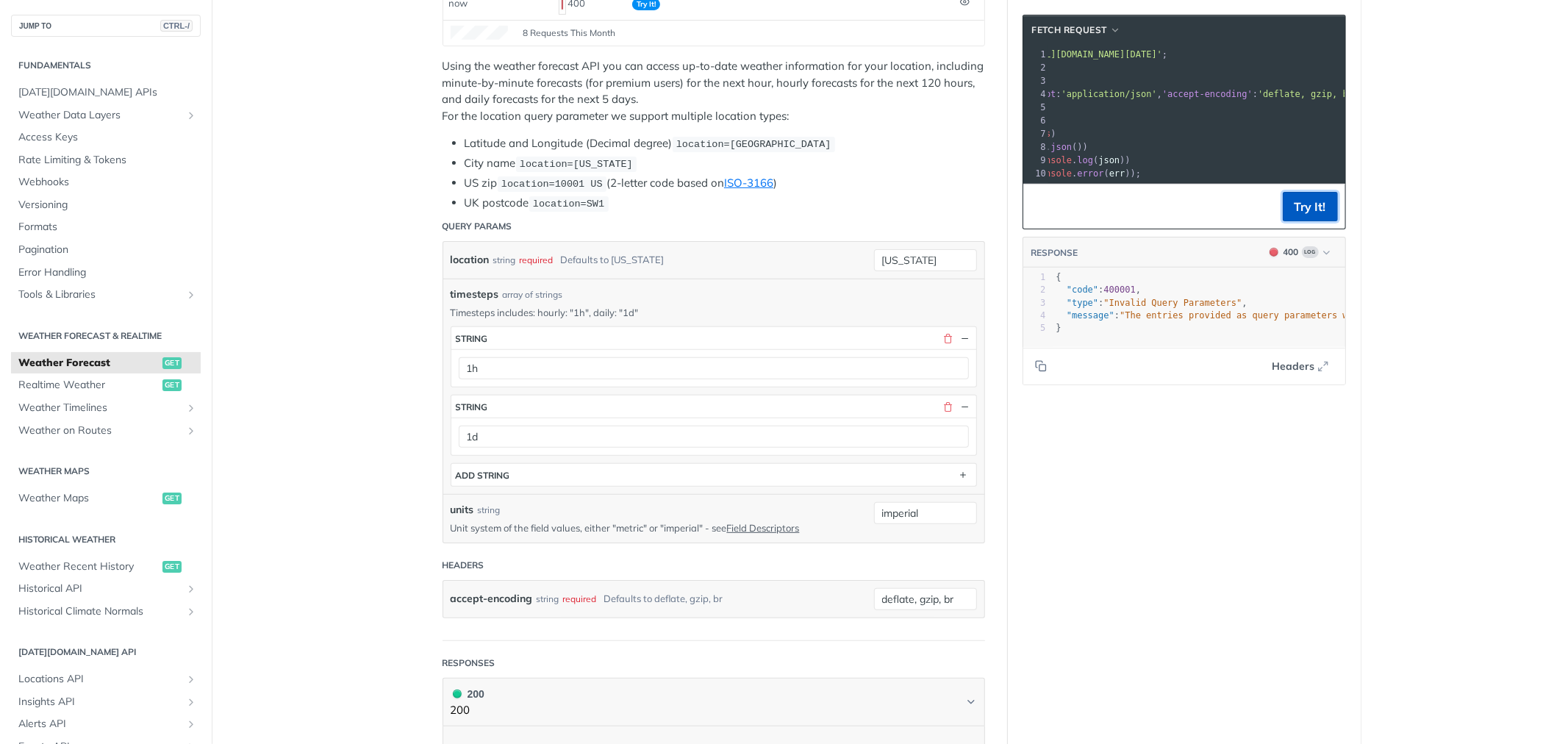
click at [1300, 213] on button "Try It!" at bounding box center [1309, 207] width 55 height 29
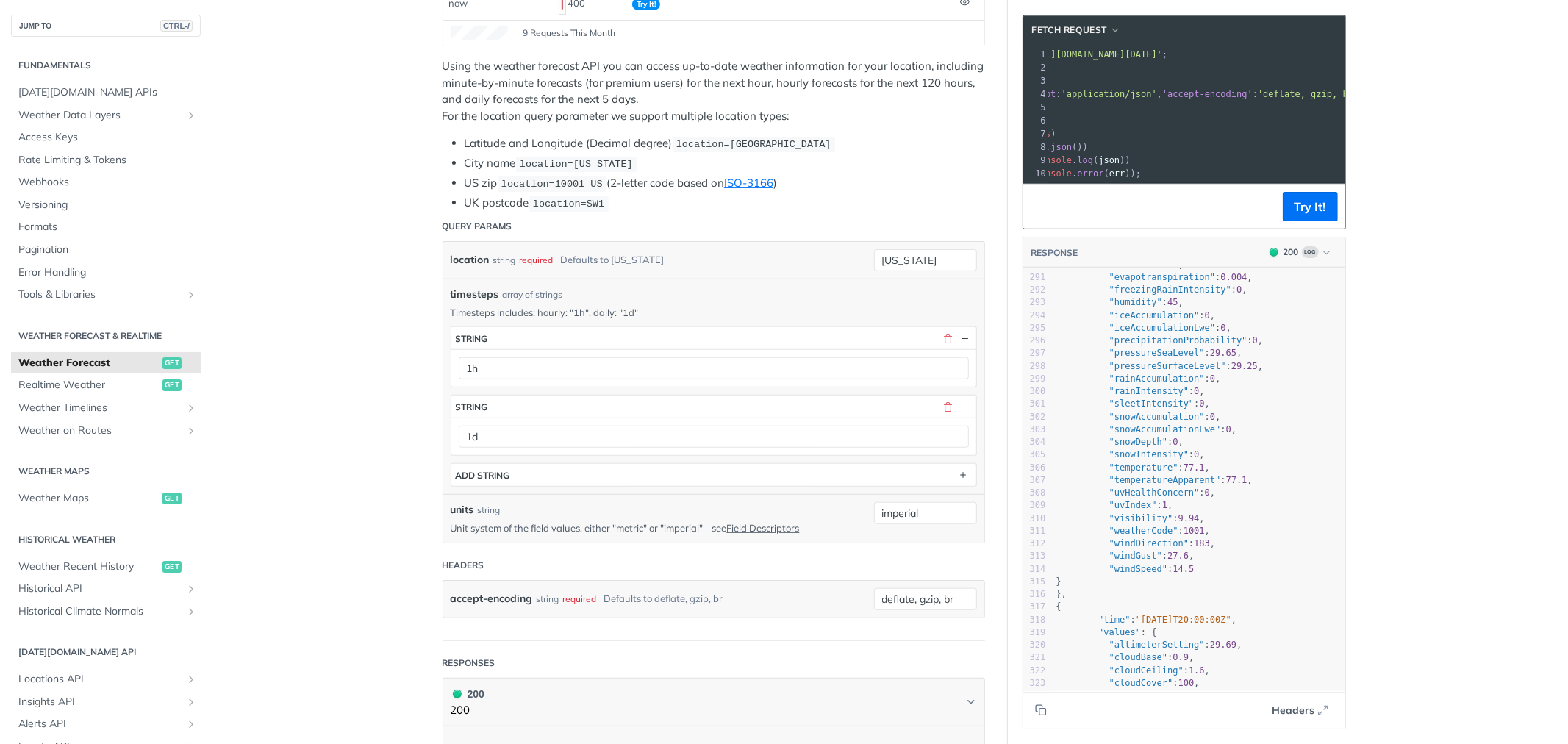
scroll to position [3923, 0]
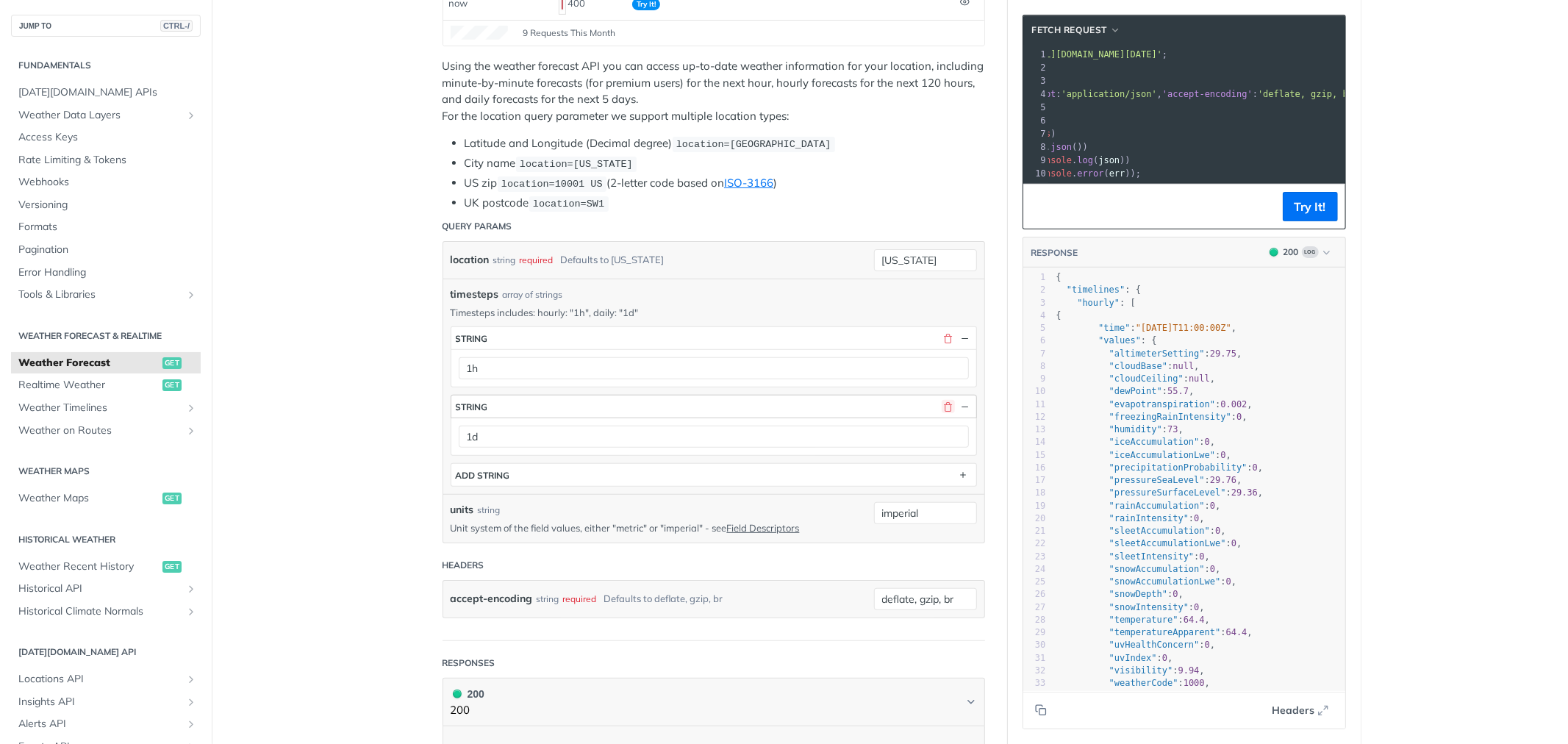
click at [942, 404] on button "button" at bounding box center [949, 406] width 14 height 14
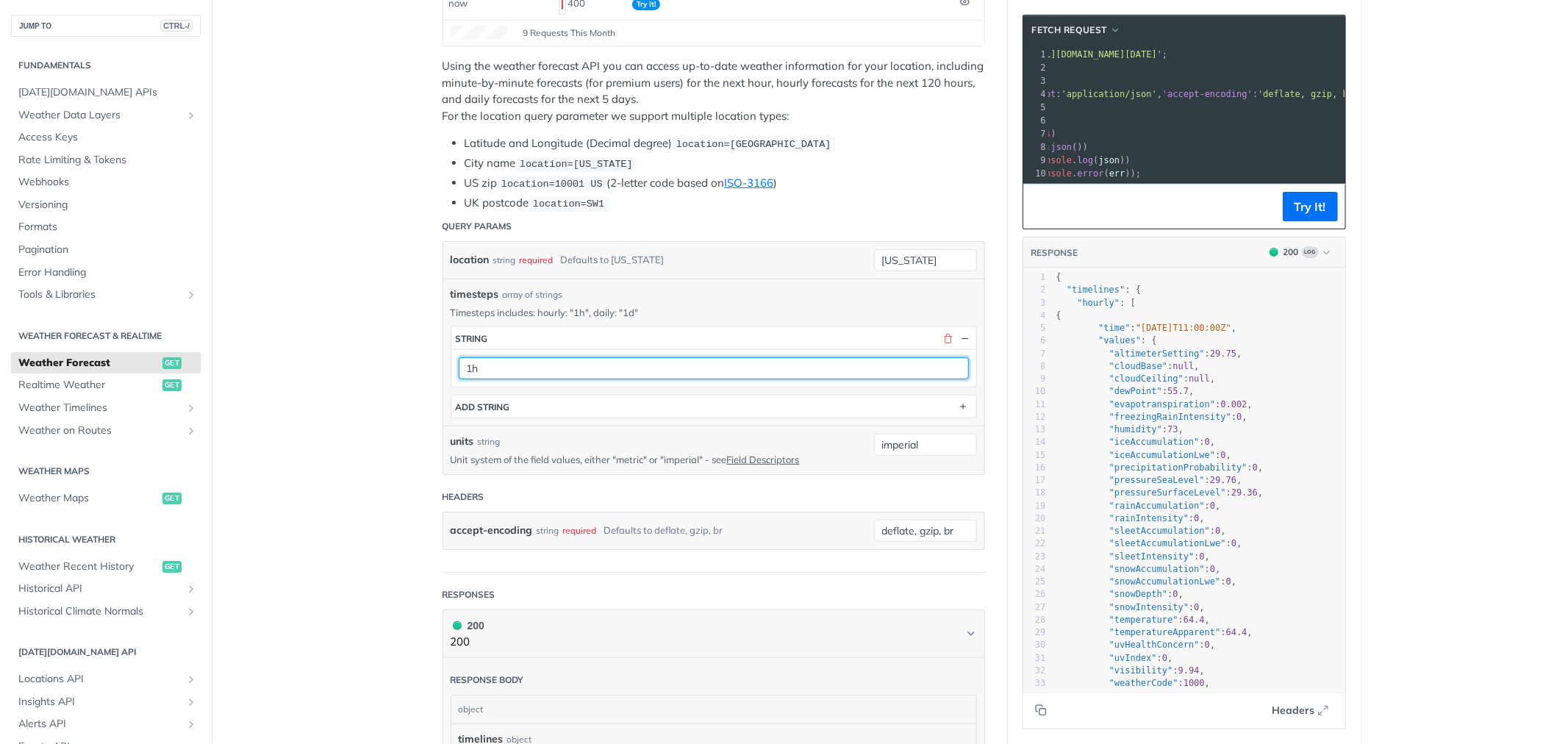
click at [492, 359] on input "1h" at bounding box center [713, 368] width 510 height 22
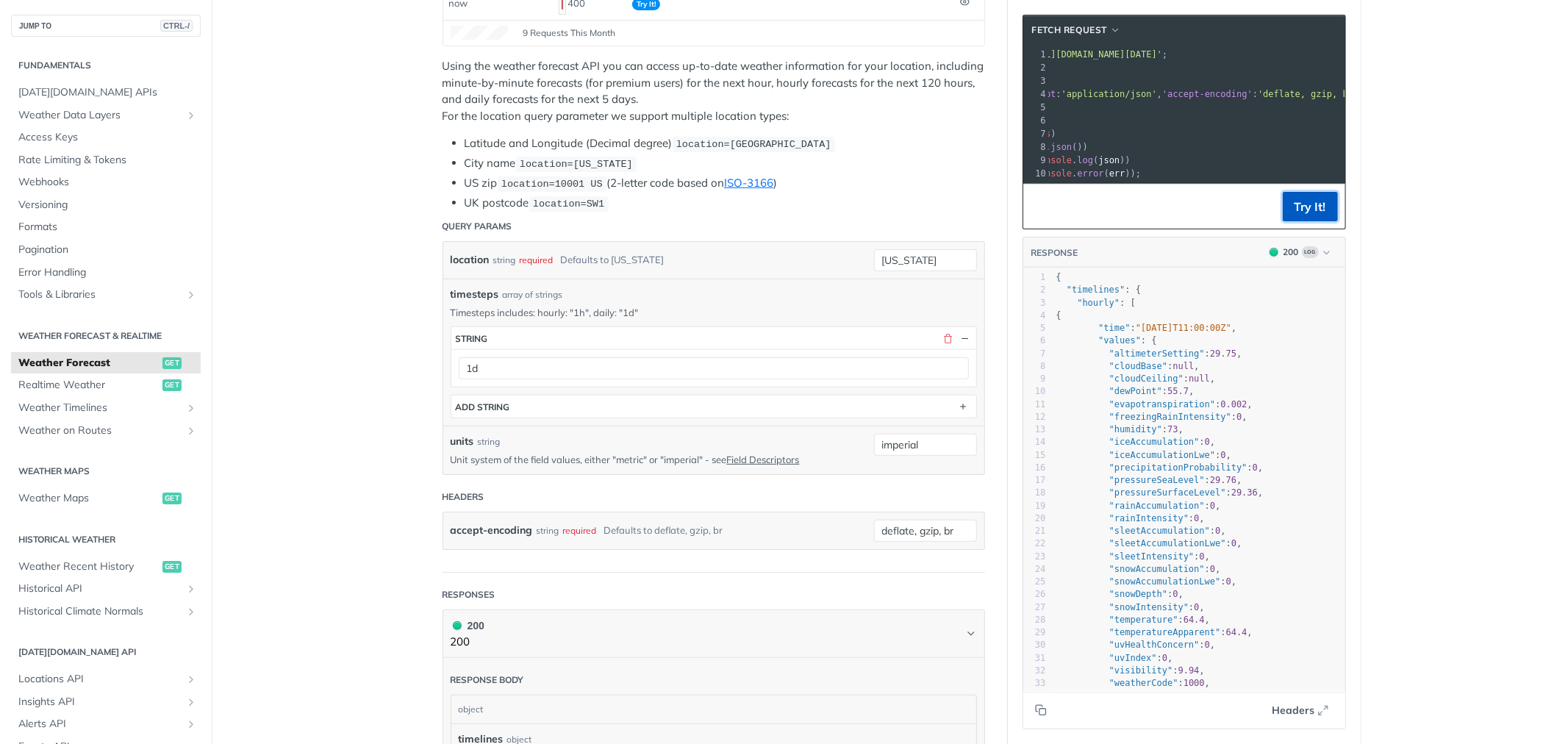
click at [1298, 221] on button "Try It!" at bounding box center [1309, 207] width 55 height 29
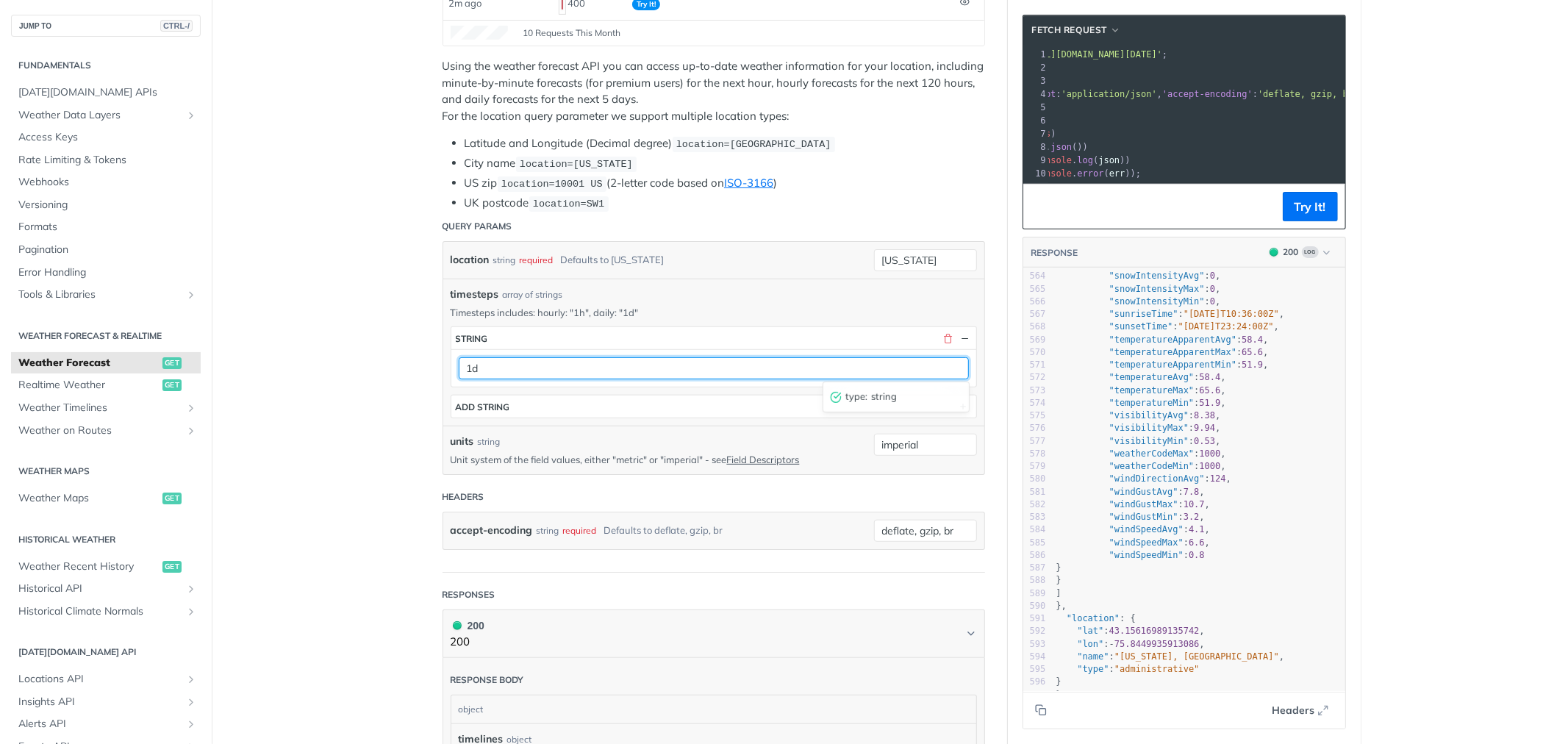
click at [479, 370] on input "1d" at bounding box center [713, 368] width 510 height 22
type input "1"
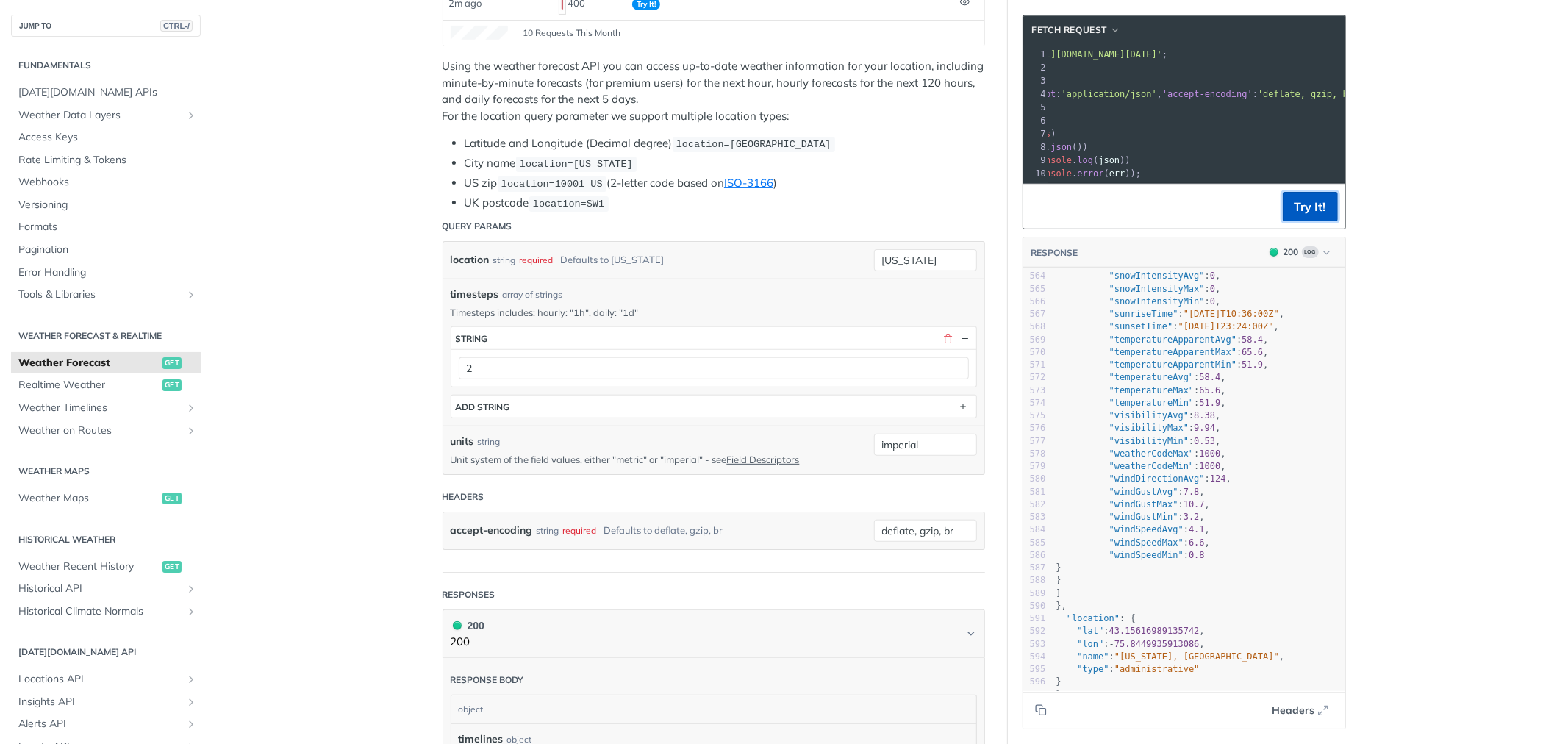
click at [1286, 216] on button "Try It!" at bounding box center [1309, 207] width 55 height 29
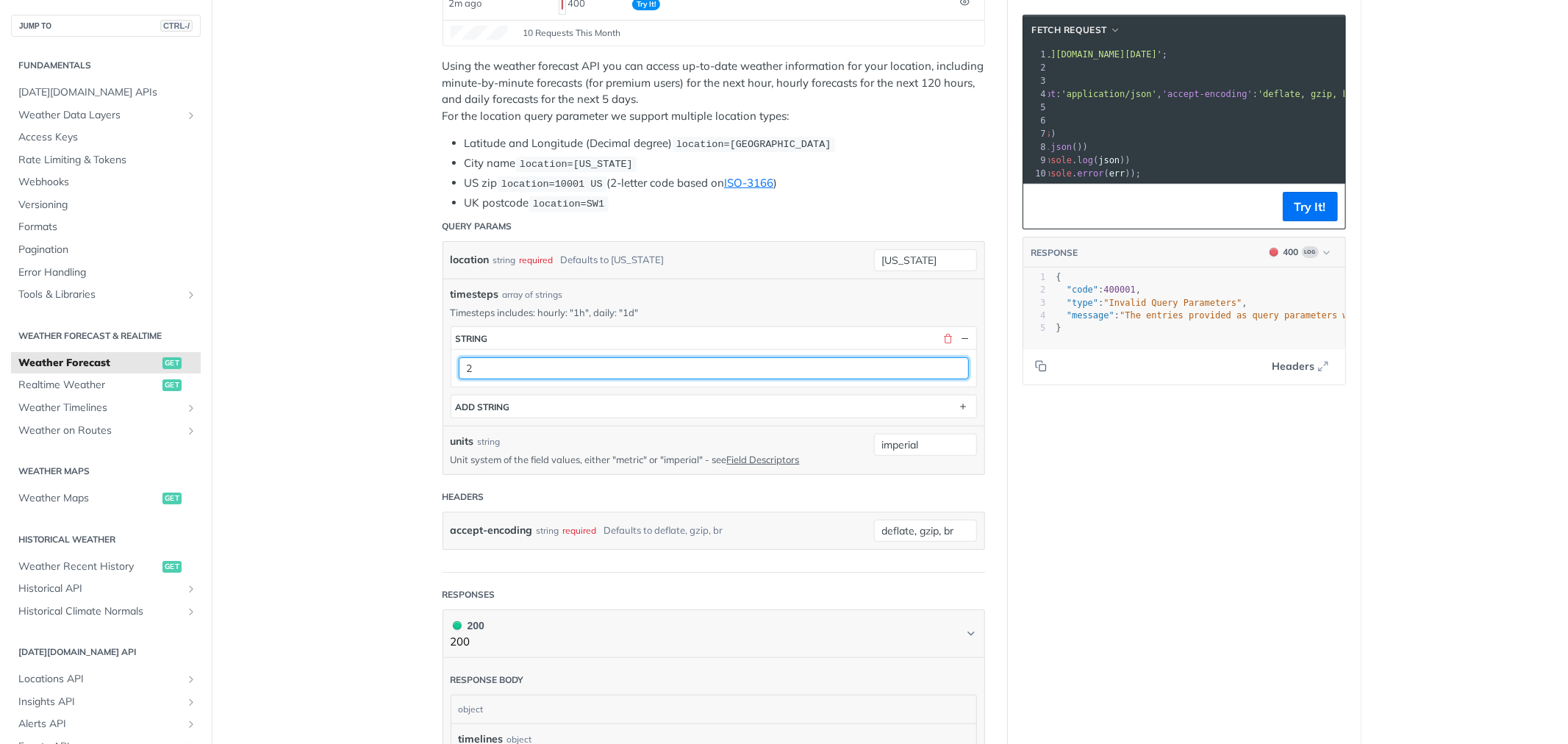
click at [495, 369] on input "2" at bounding box center [713, 368] width 510 height 22
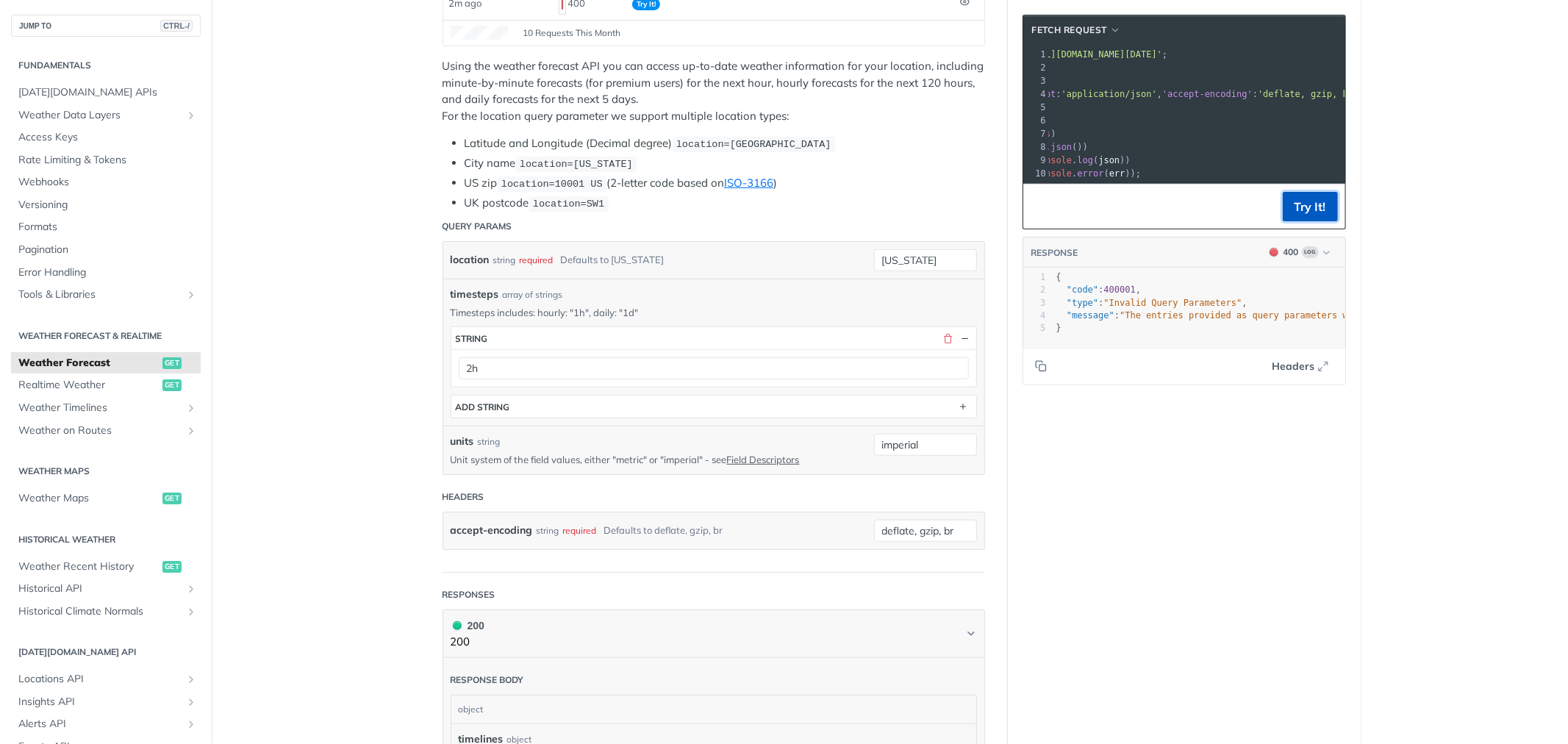
click at [1310, 216] on button "Try It!" at bounding box center [1309, 207] width 55 height 29
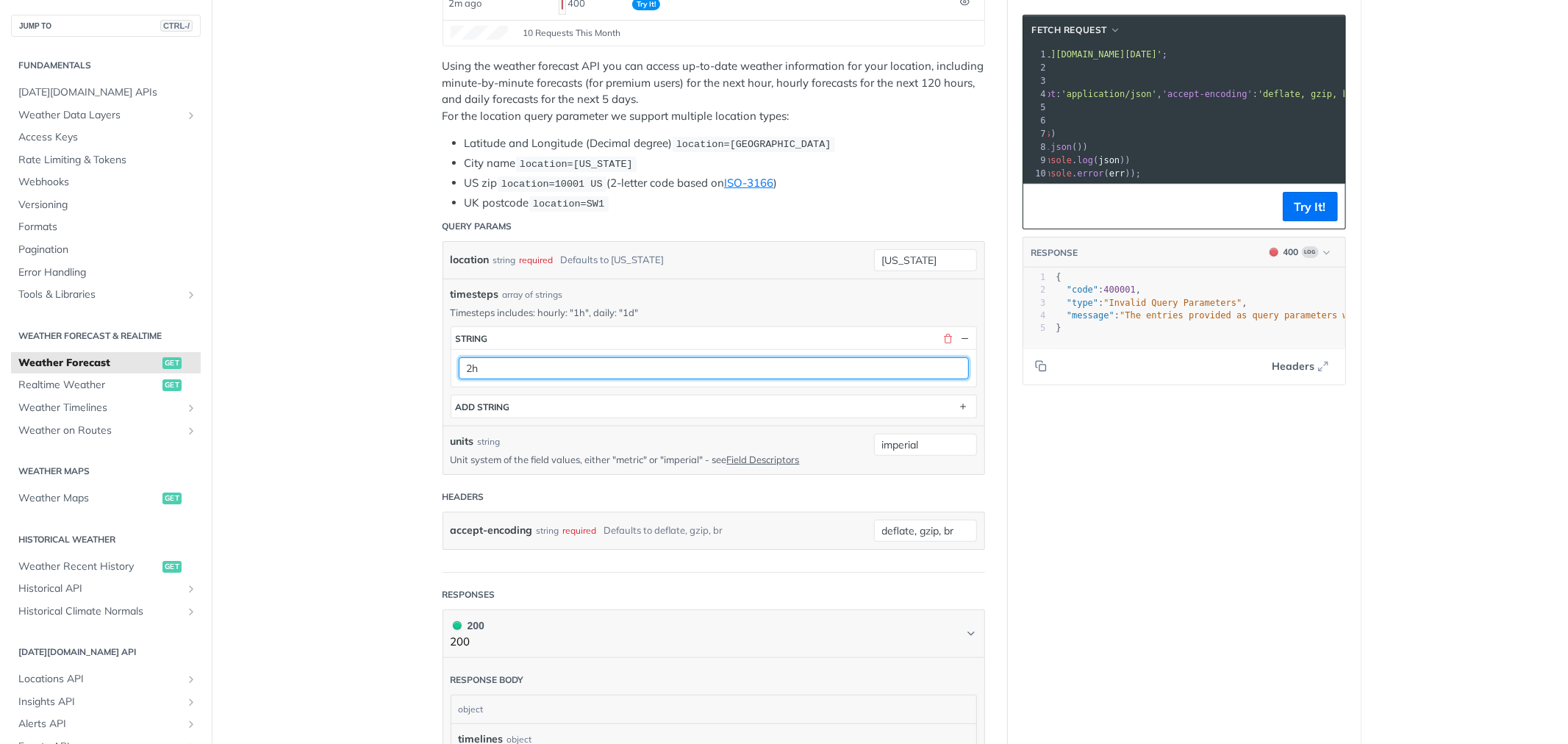
click at [587, 361] on input "2h" at bounding box center [713, 368] width 510 height 22
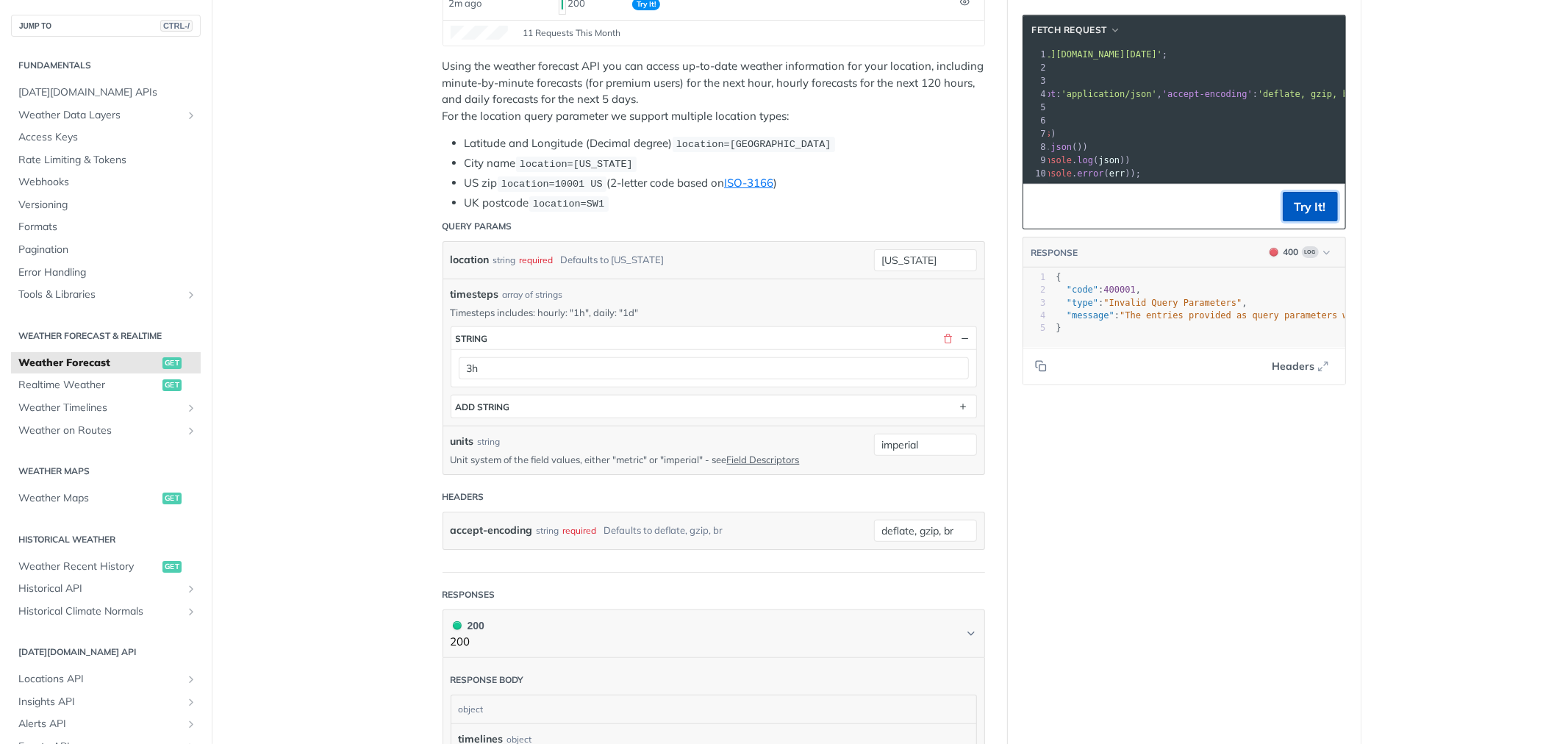
click at [1296, 214] on button "Try It!" at bounding box center [1309, 207] width 55 height 29
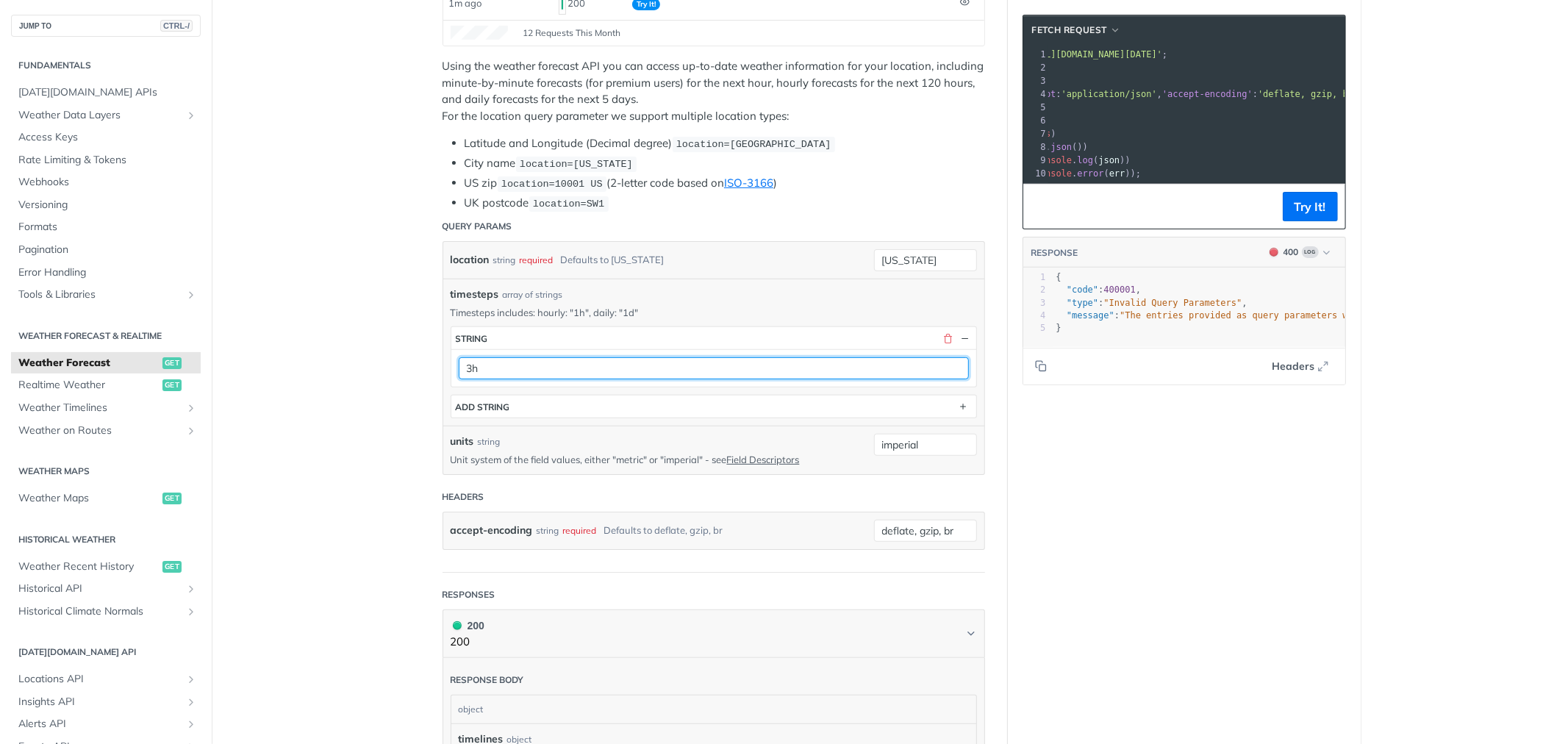
click at [464, 363] on input "3h" at bounding box center [713, 368] width 510 height 22
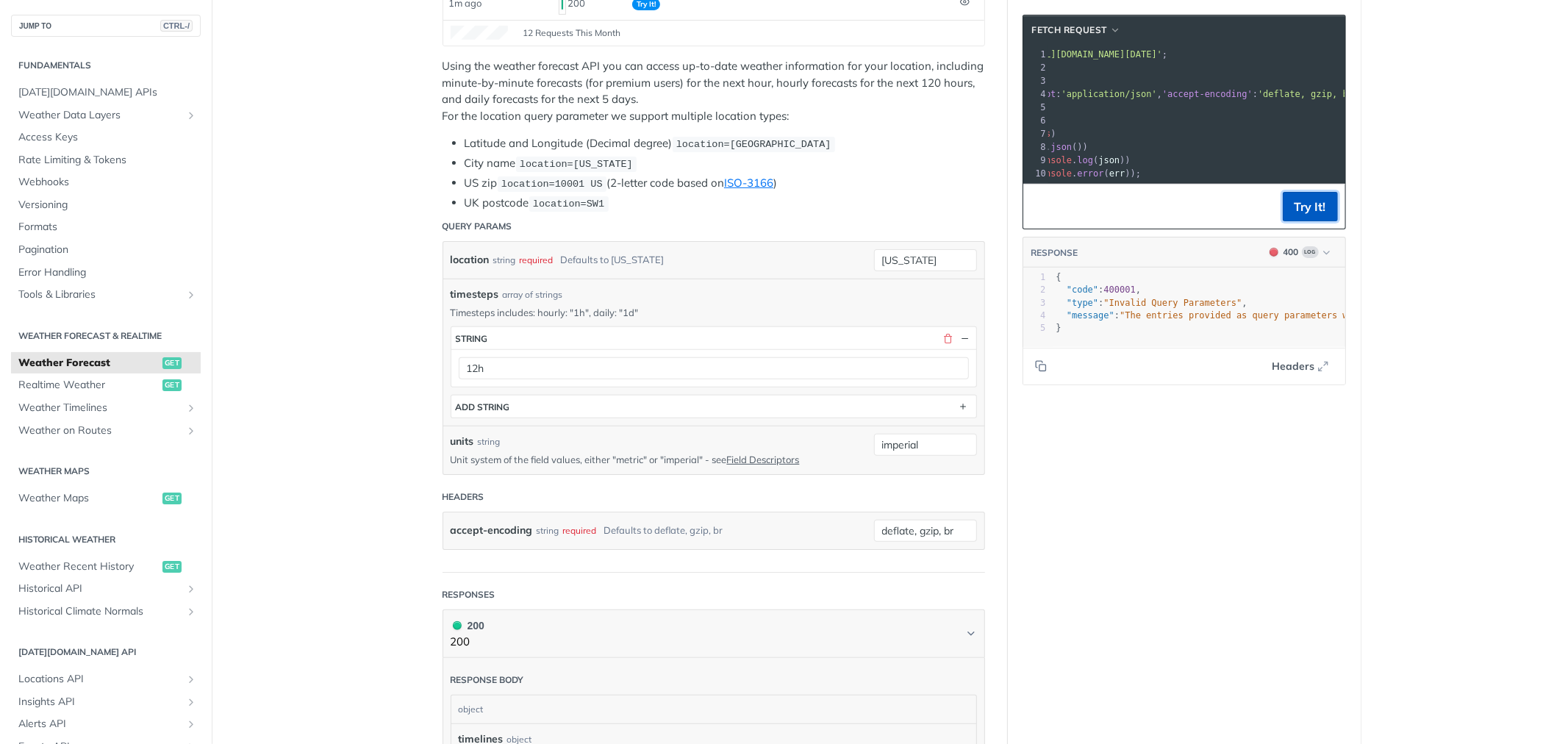
click at [1285, 211] on button "Try It!" at bounding box center [1309, 207] width 55 height 29
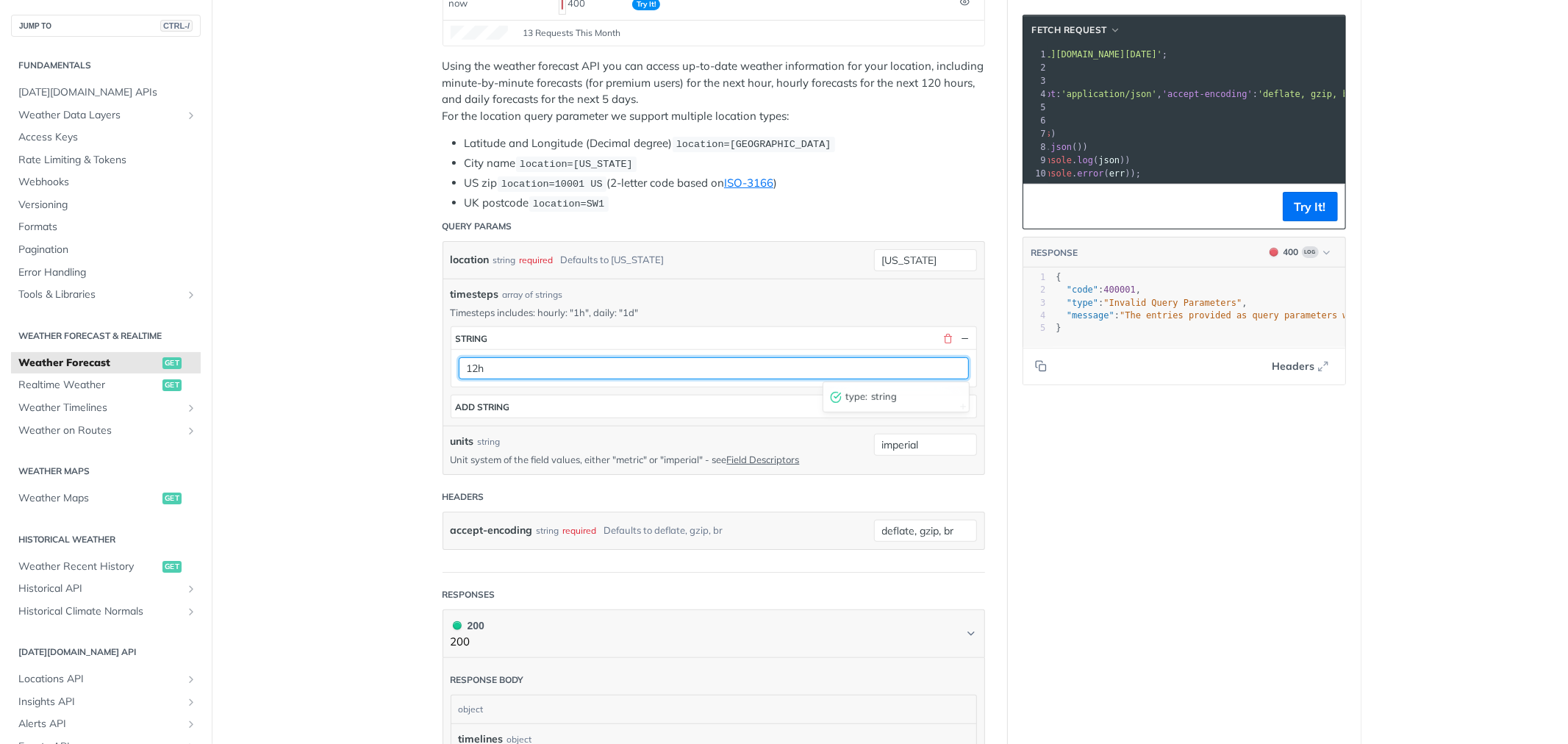
click at [467, 364] on input "12h" at bounding box center [713, 368] width 510 height 22
click at [593, 372] on input "12h" at bounding box center [713, 368] width 510 height 22
type input "1"
type input "1h"
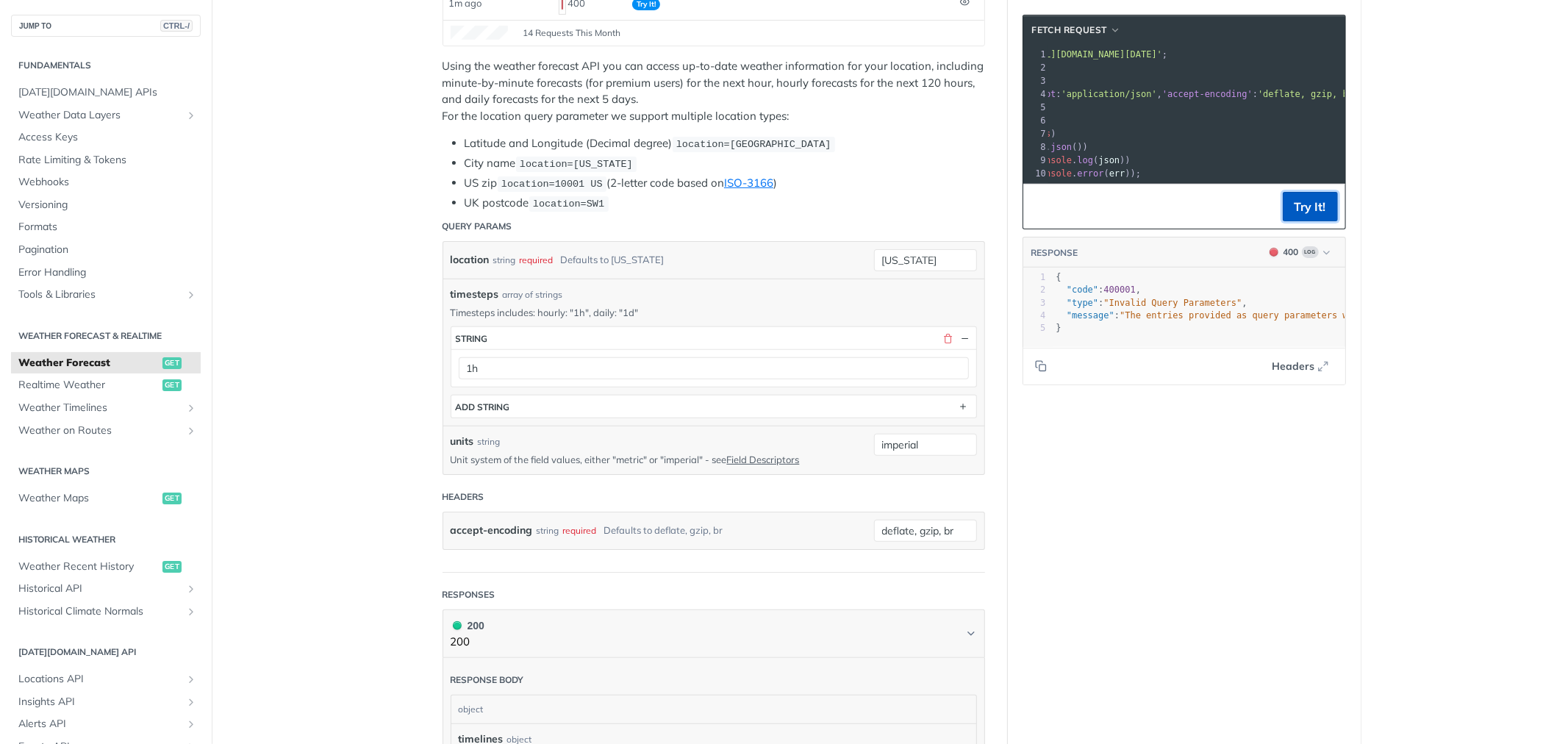
click at [1306, 219] on button "Try It!" at bounding box center [1309, 207] width 55 height 29
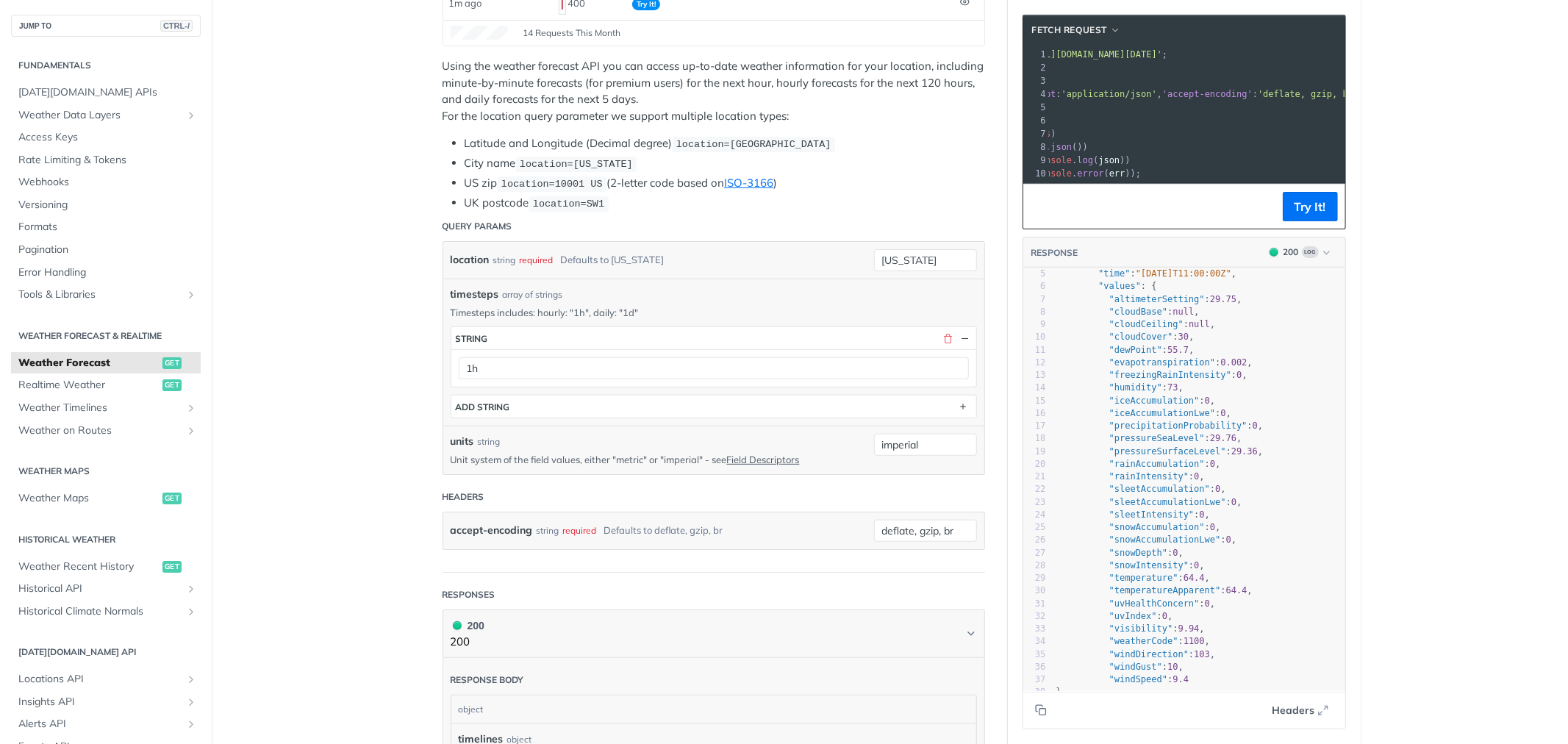
scroll to position [152, 0]
